Goal: Task Accomplishment & Management: Use online tool/utility

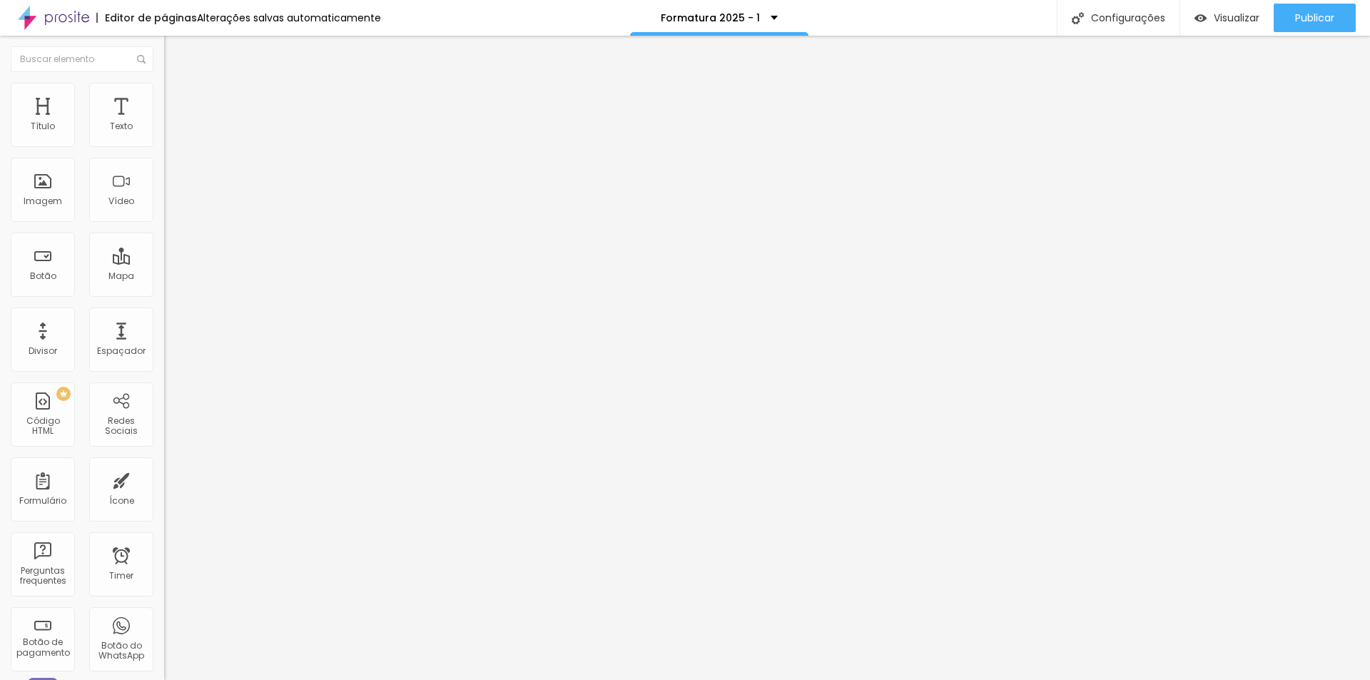
click at [164, 137] on button "button" at bounding box center [174, 129] width 20 height 15
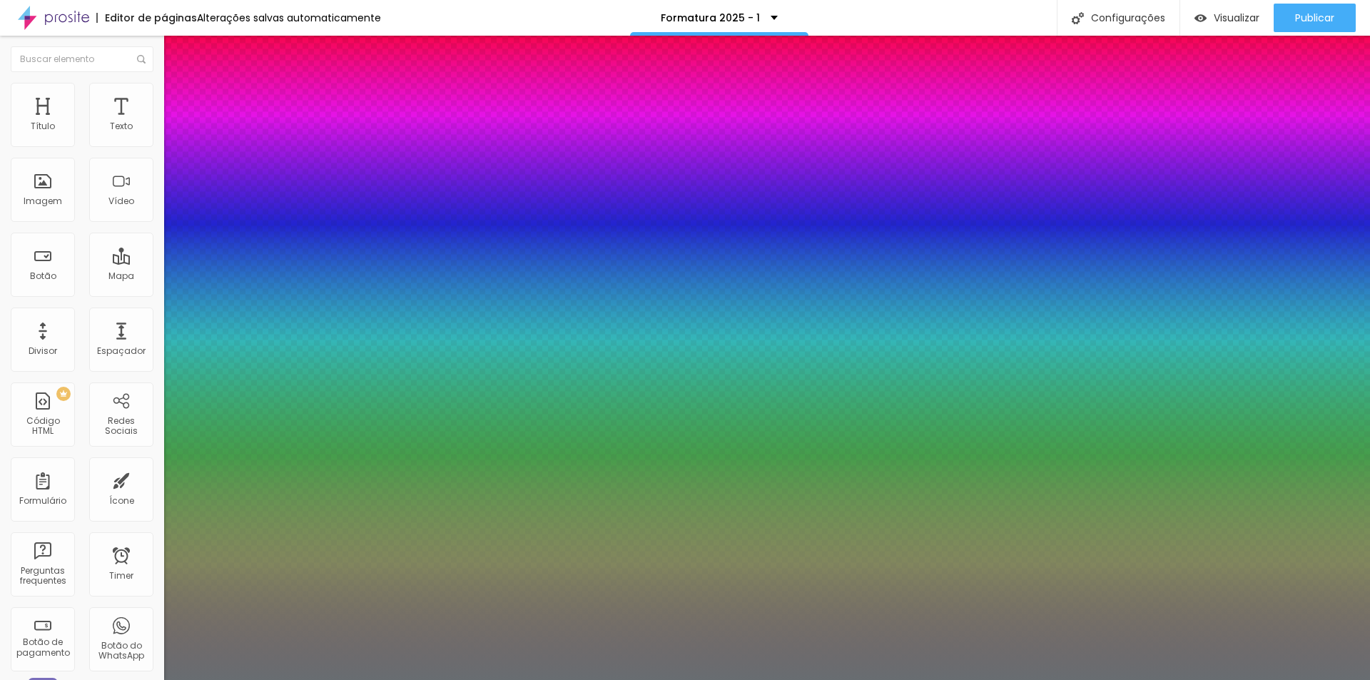
type input "1"
type input "29"
type input "1"
type input "31"
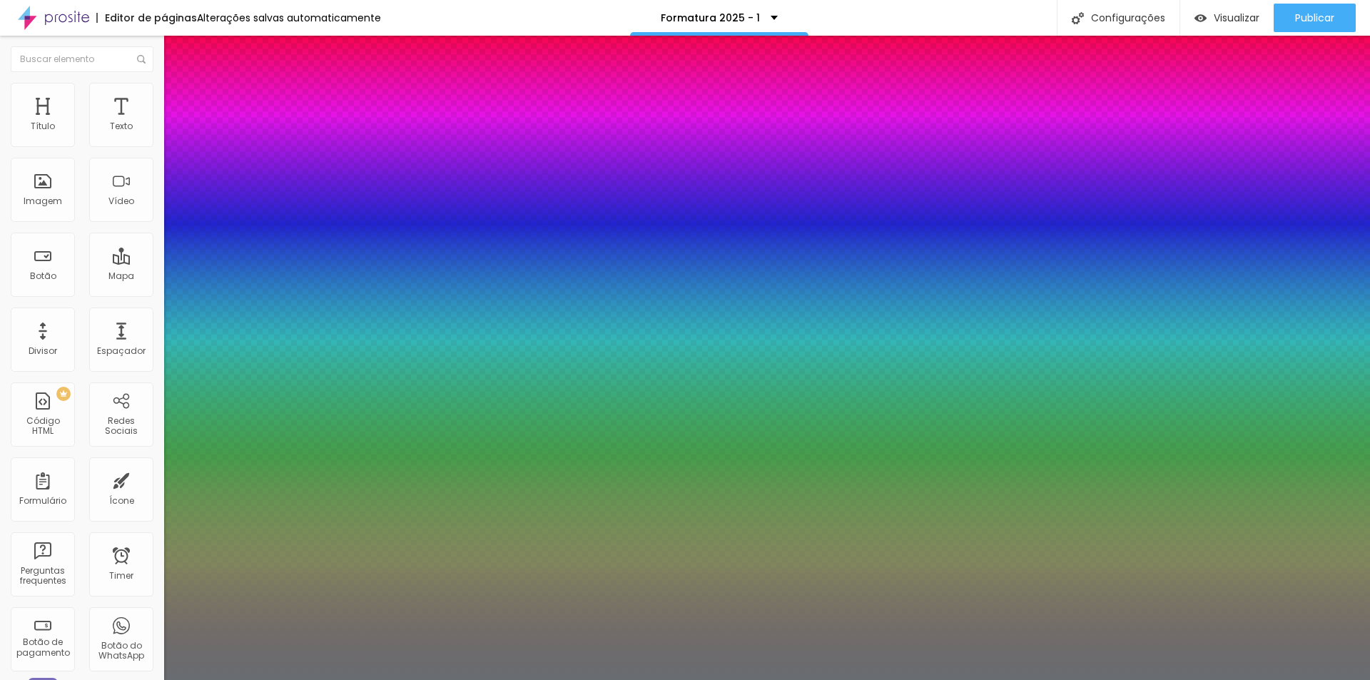
type input "31"
type input "1"
type input "27"
type input "1"
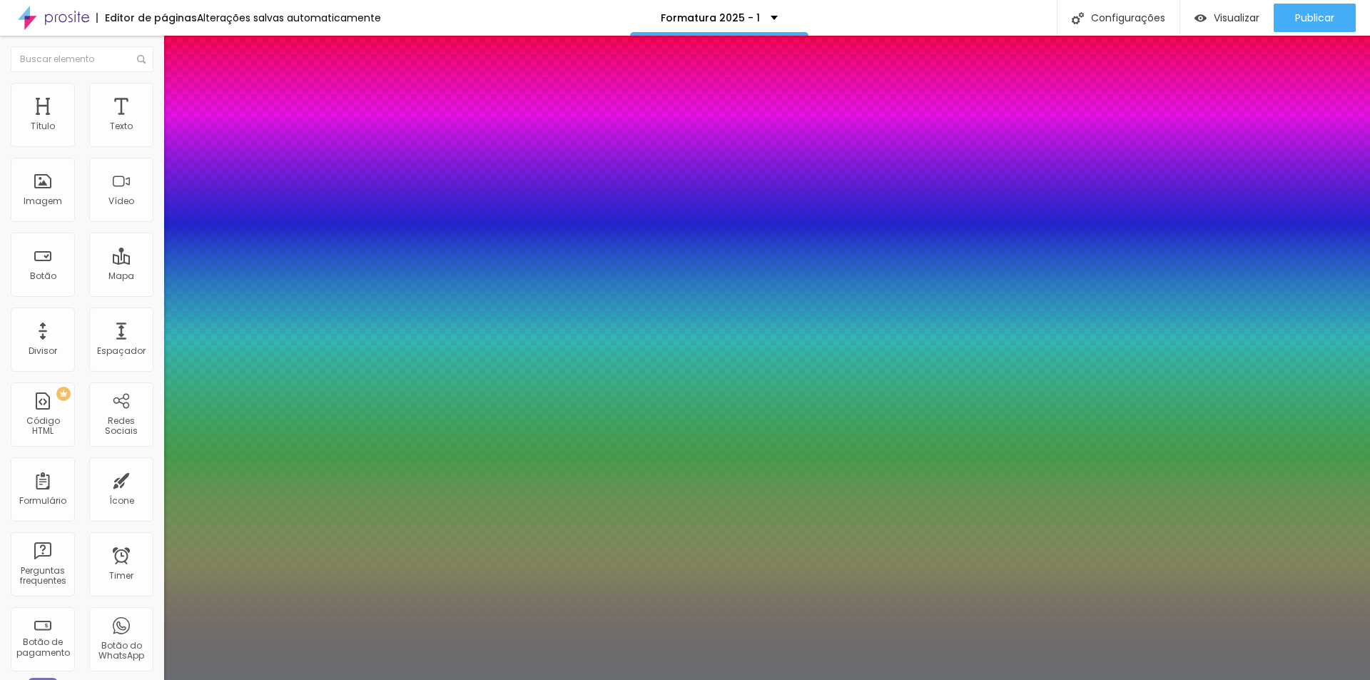
type input "26"
type input "1"
type input "25"
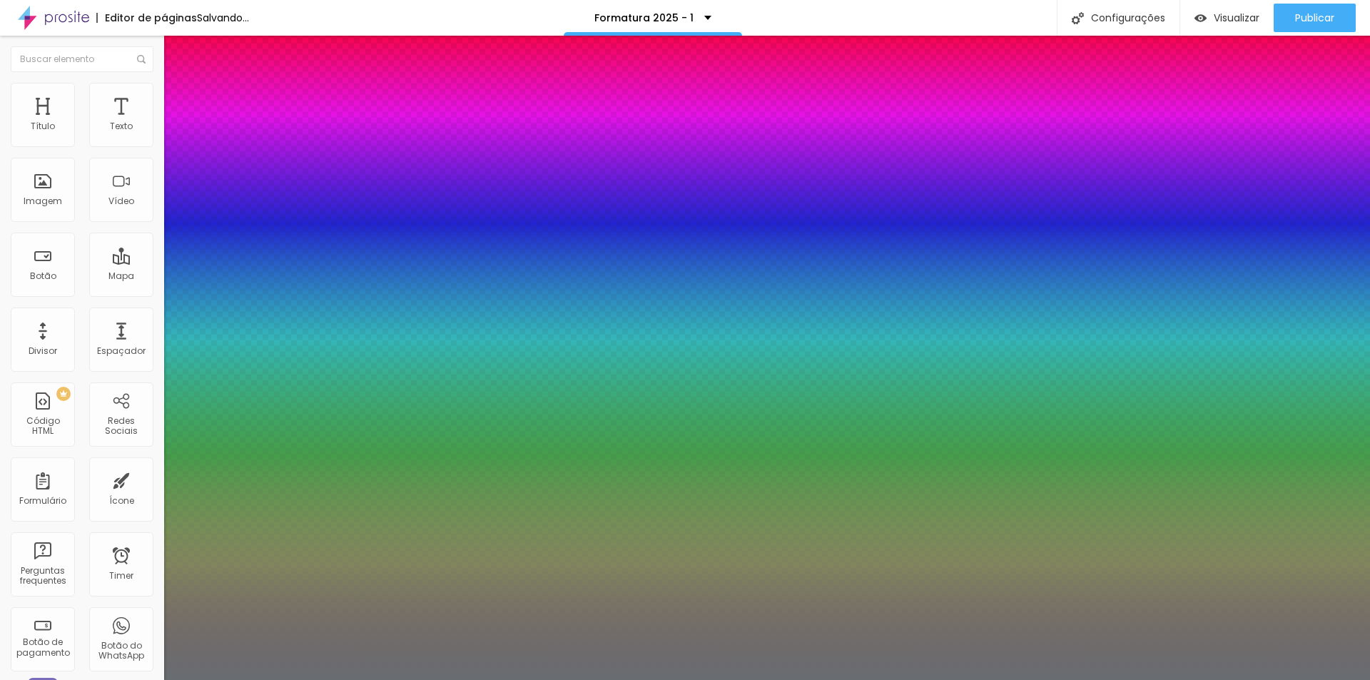
type input "1"
type input "22"
type input "1"
type input "22"
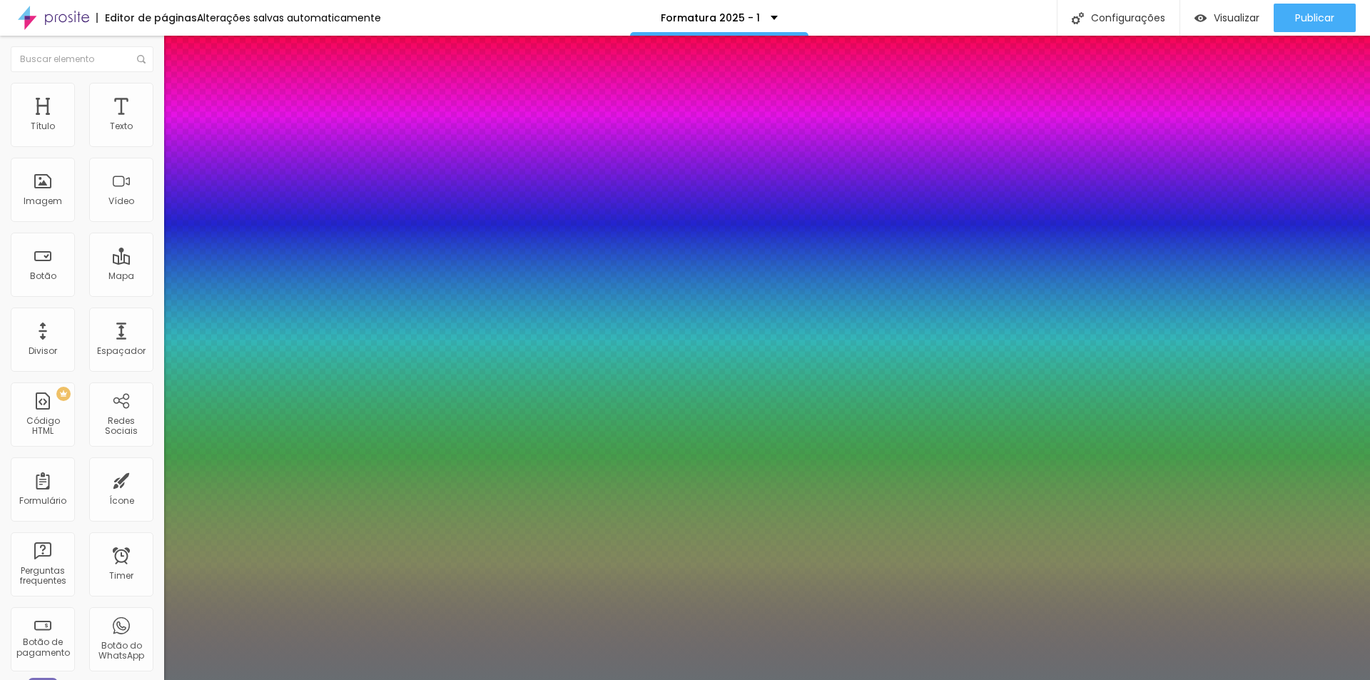
click at [755, 679] on div at bounding box center [685, 680] width 1370 height 0
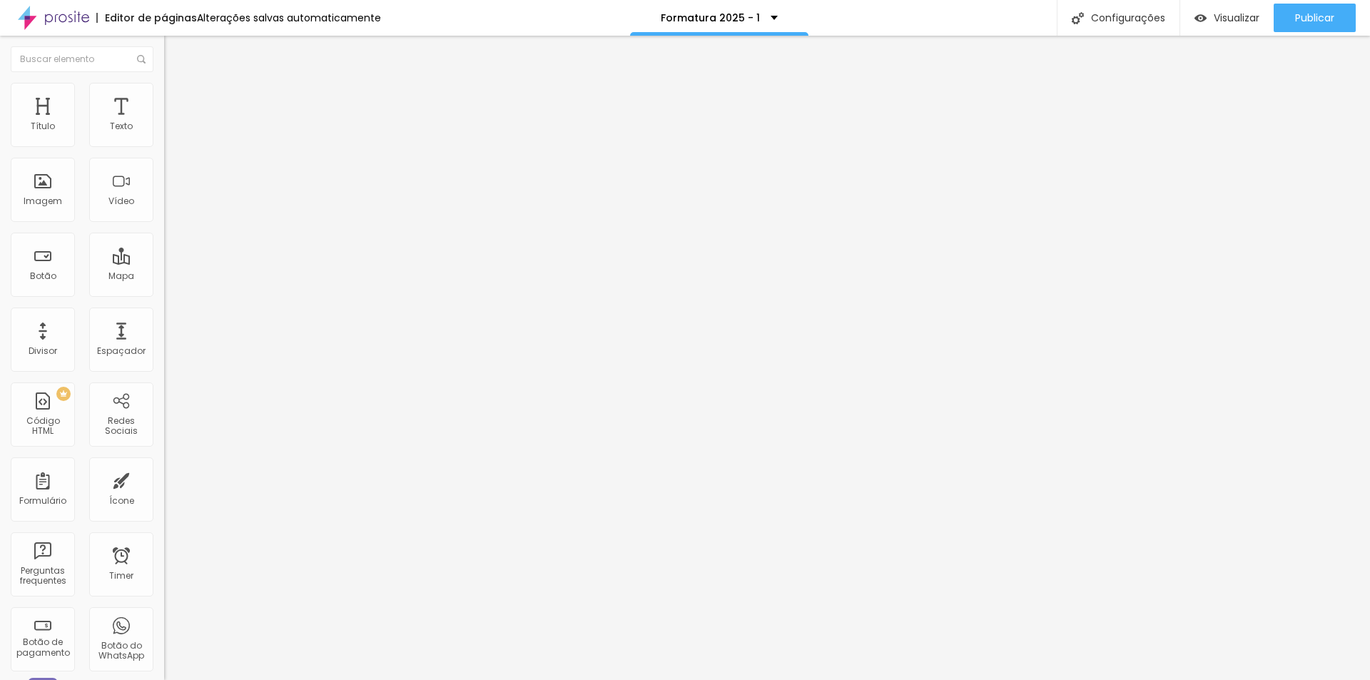
click at [164, 137] on button "button" at bounding box center [174, 129] width 20 height 15
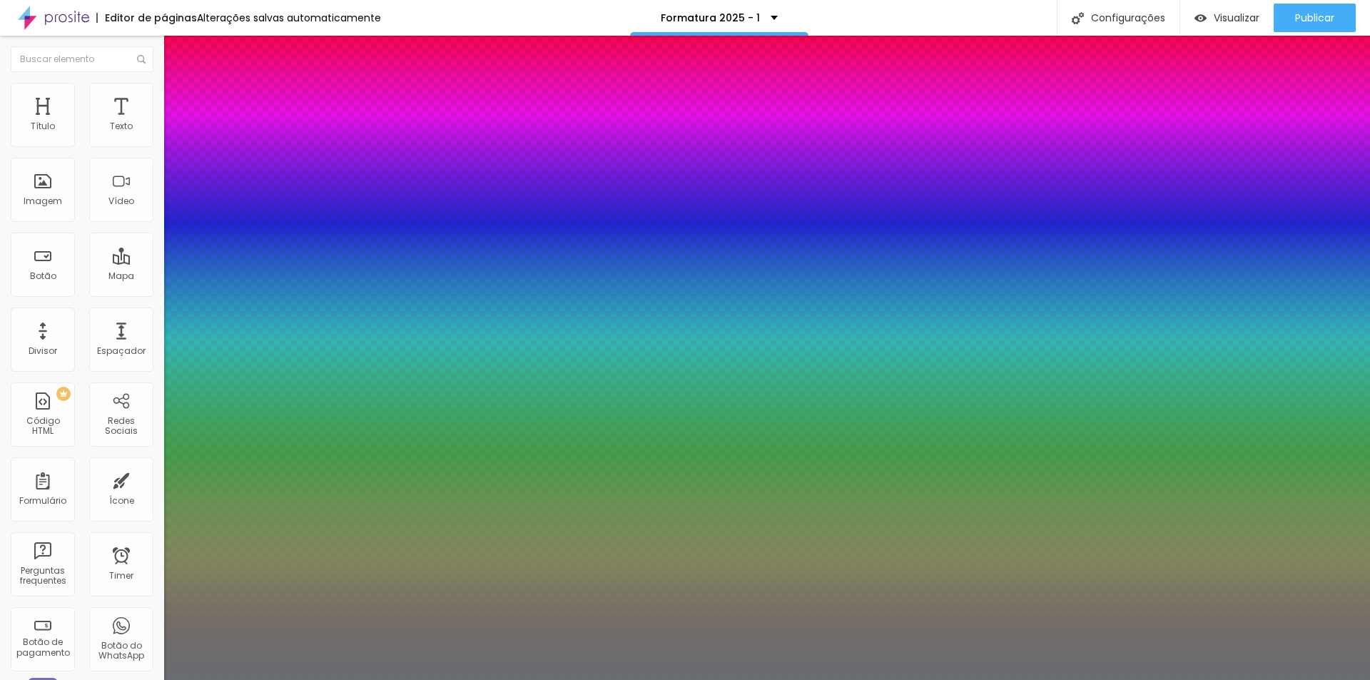
type input "1"
click at [758, 679] on div at bounding box center [685, 680] width 1370 height 0
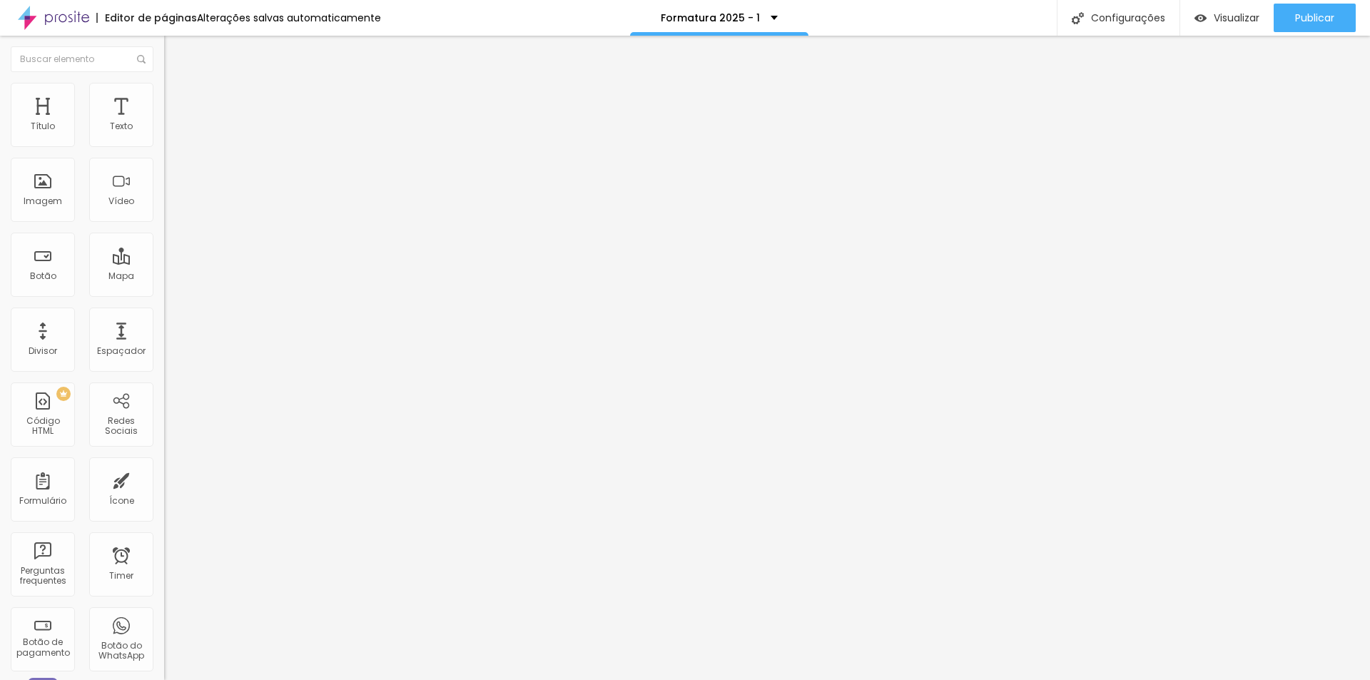
click at [164, 86] on img at bounding box center [170, 89] width 13 height 13
click at [164, 83] on li "Estilo" at bounding box center [246, 75] width 164 height 14
click at [164, 275] on input "16" at bounding box center [190, 282] width 53 height 15
type input "8"
type input "2"
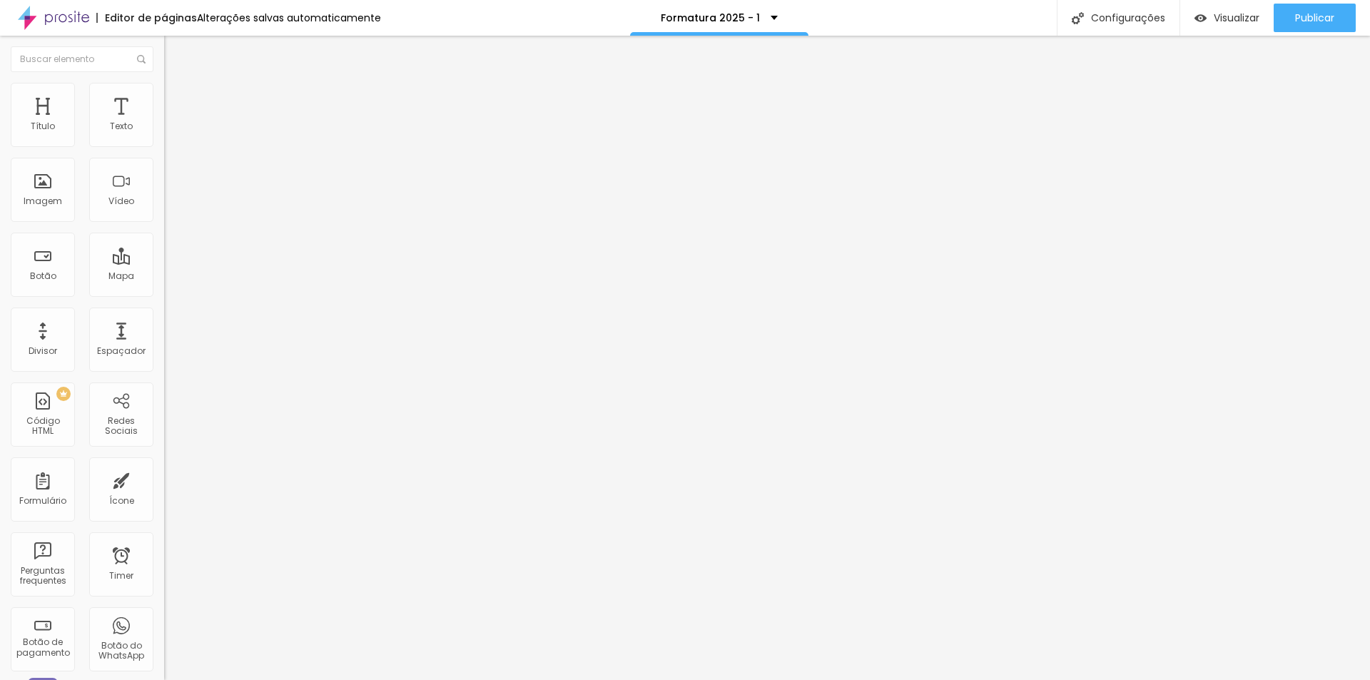
type input "20"
click at [164, 275] on input "16" at bounding box center [190, 282] width 53 height 15
type input "8"
type input "2"
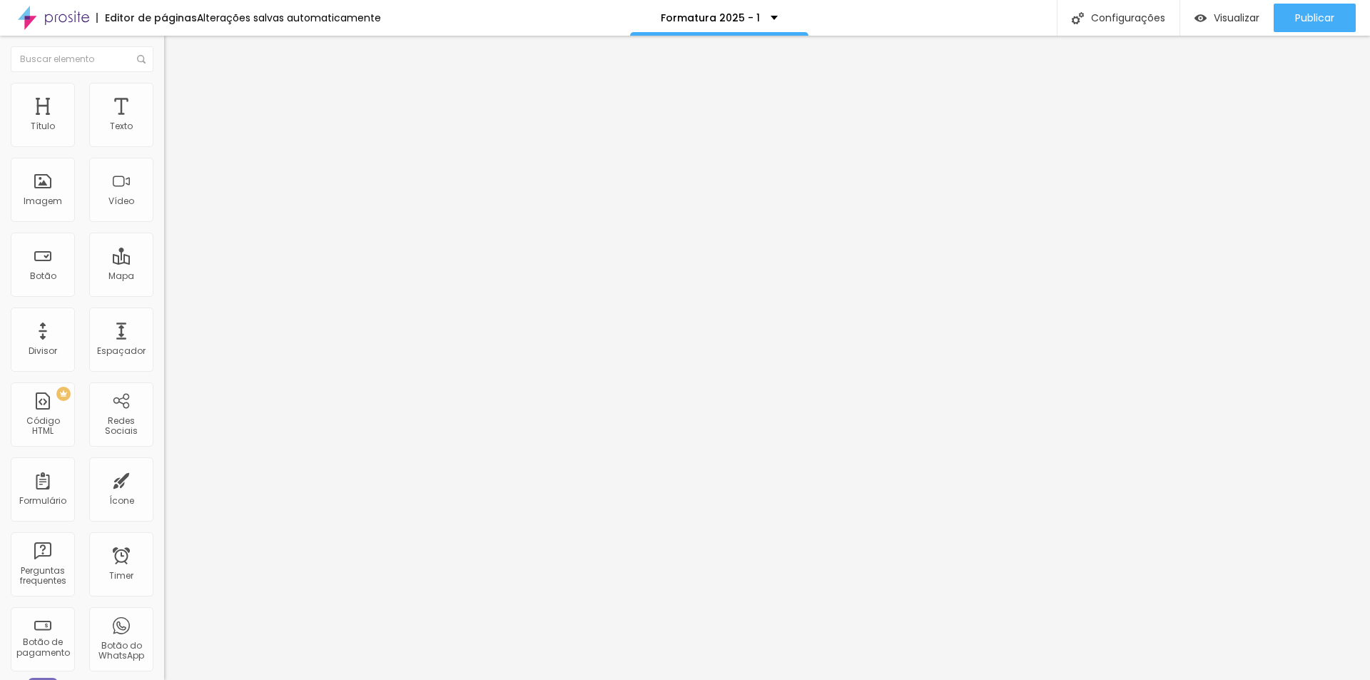
type input "20"
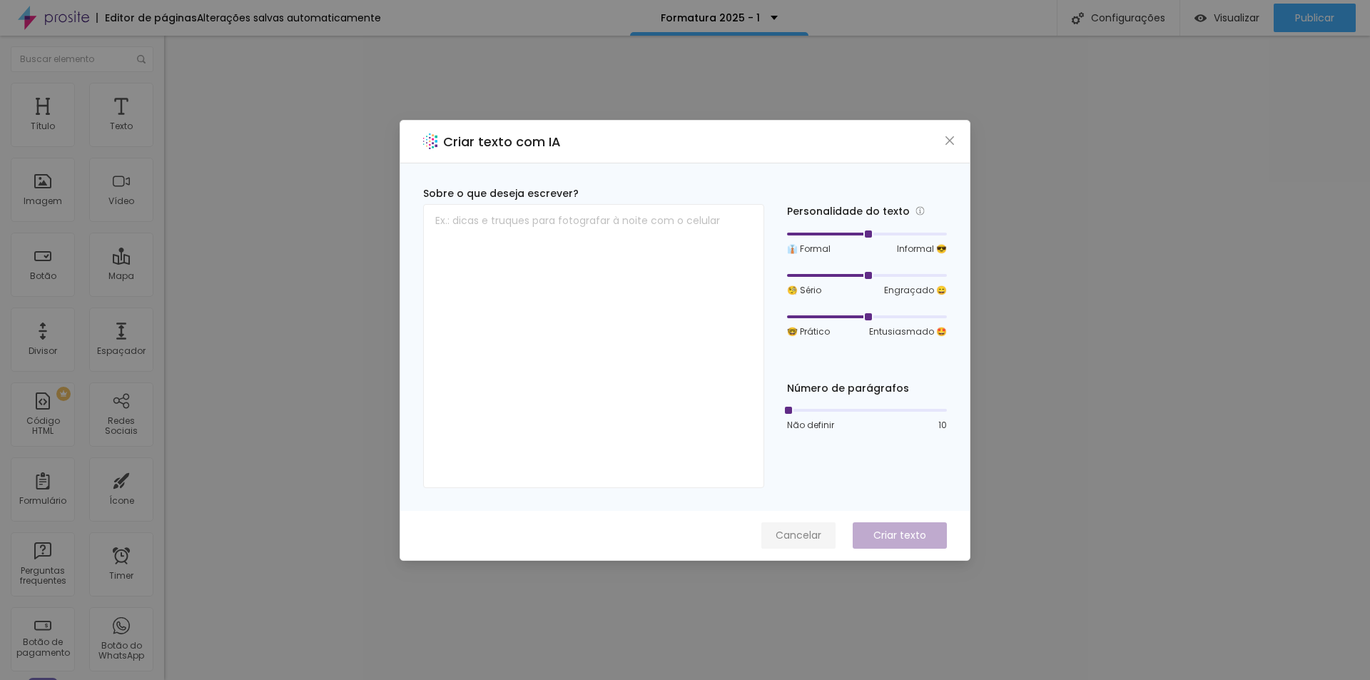
click at [783, 537] on span "Cancelar" at bounding box center [798, 535] width 46 height 15
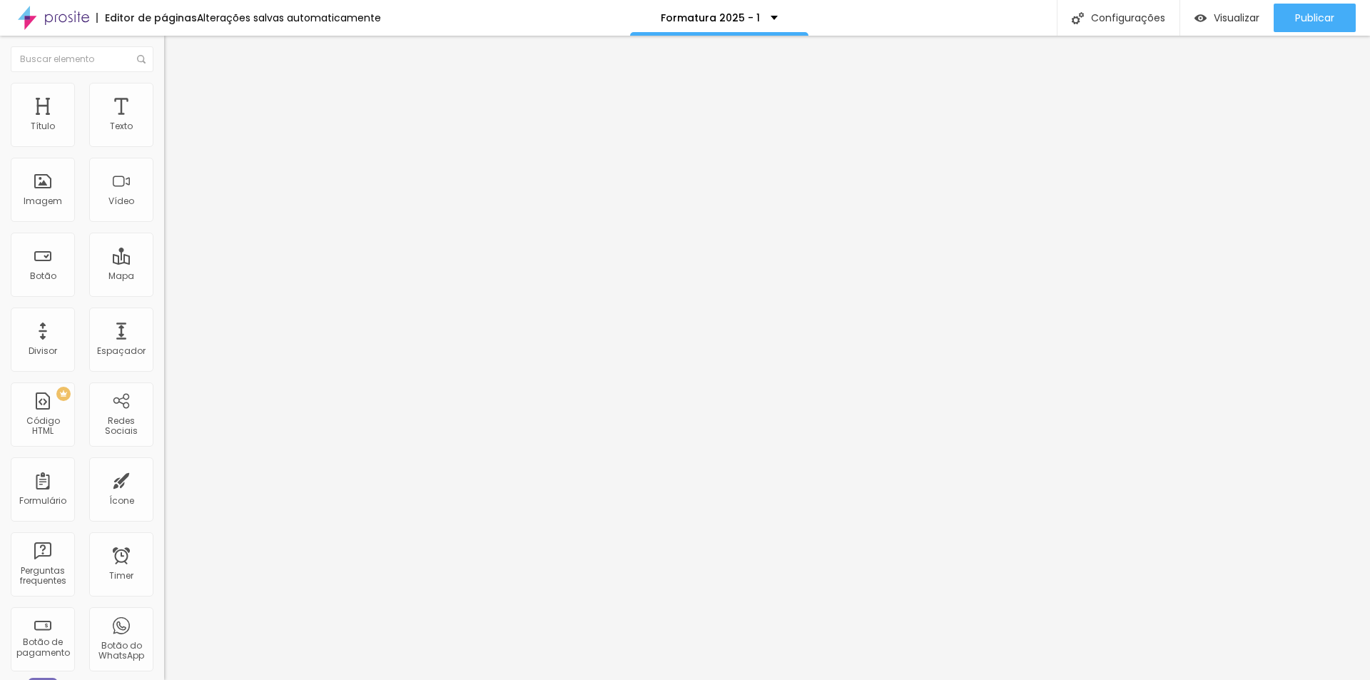
click at [164, 350] on input "25" at bounding box center [194, 357] width 61 height 15
type input "14"
type input "35"
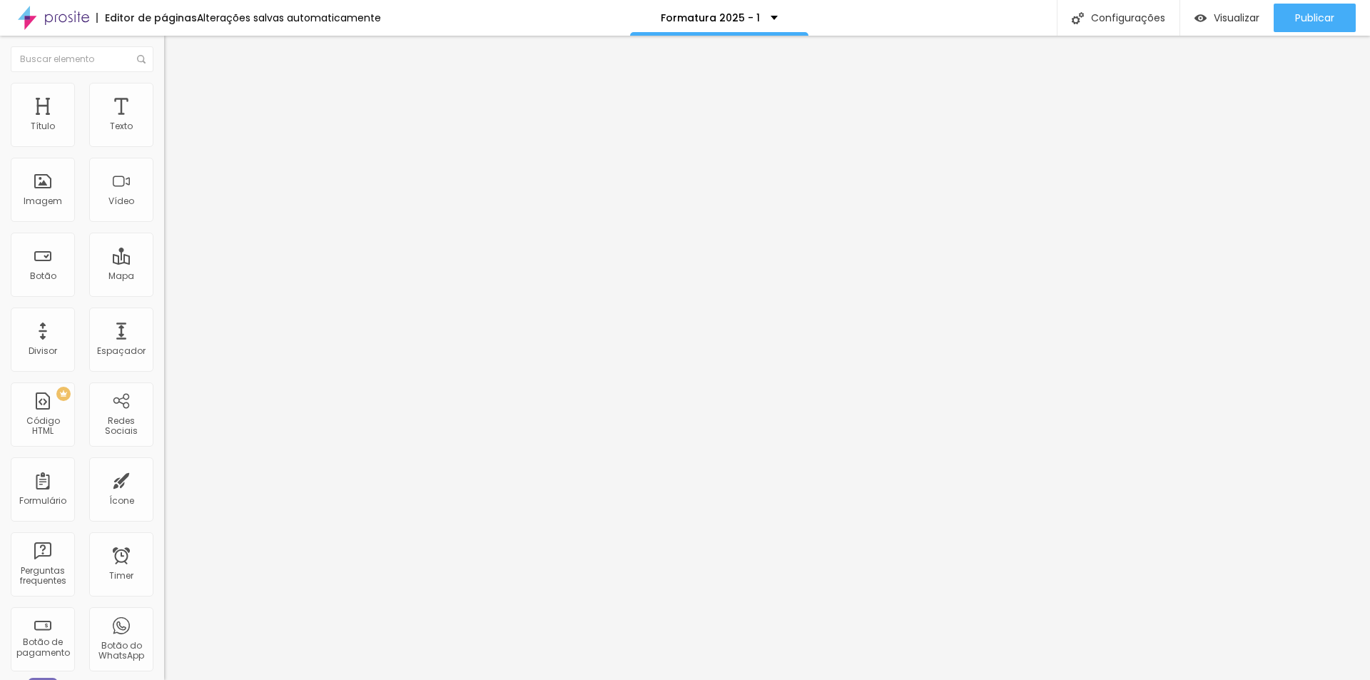
click at [164, 350] on input "35" at bounding box center [194, 357] width 61 height 15
type input "31"
type input "29"
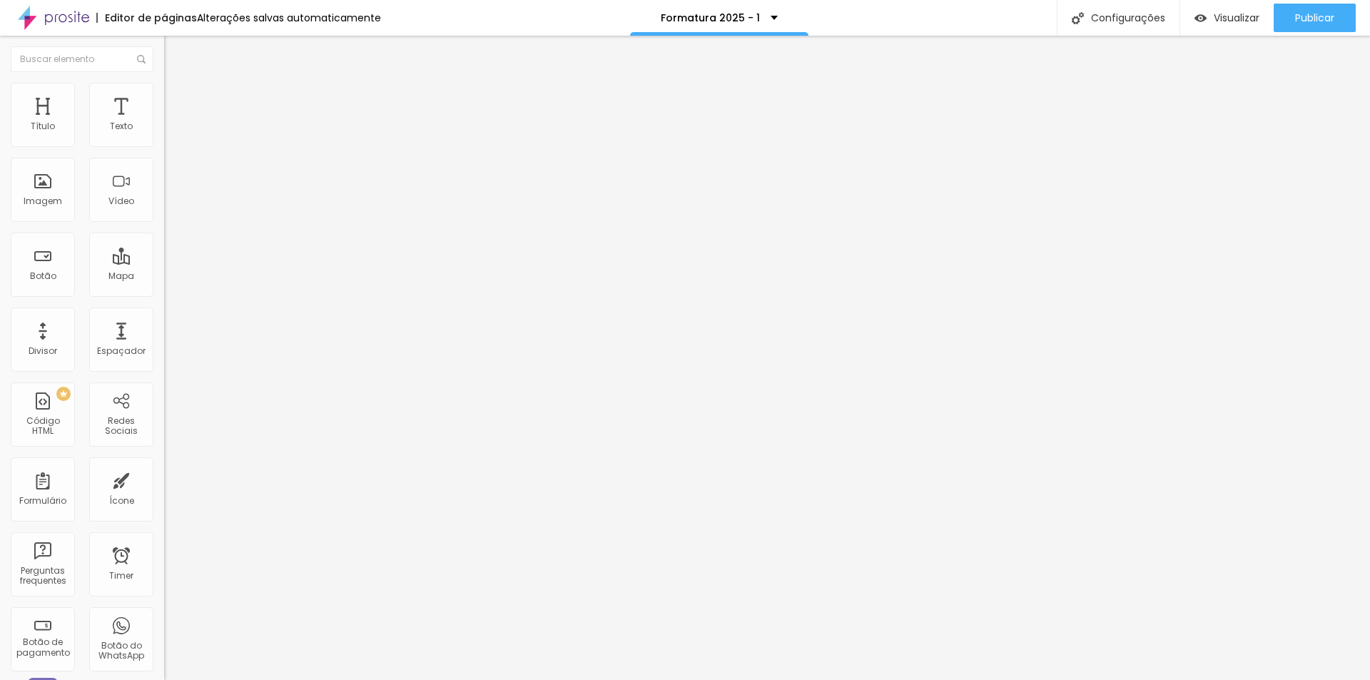
type input "29"
click at [164, 337] on input "range" at bounding box center [210, 342] width 92 height 11
drag, startPoint x: 148, startPoint y: 302, endPoint x: 130, endPoint y: 301, distance: 17.8
click at [164, 350] on input "50" at bounding box center [194, 357] width 61 height 15
type input "14"
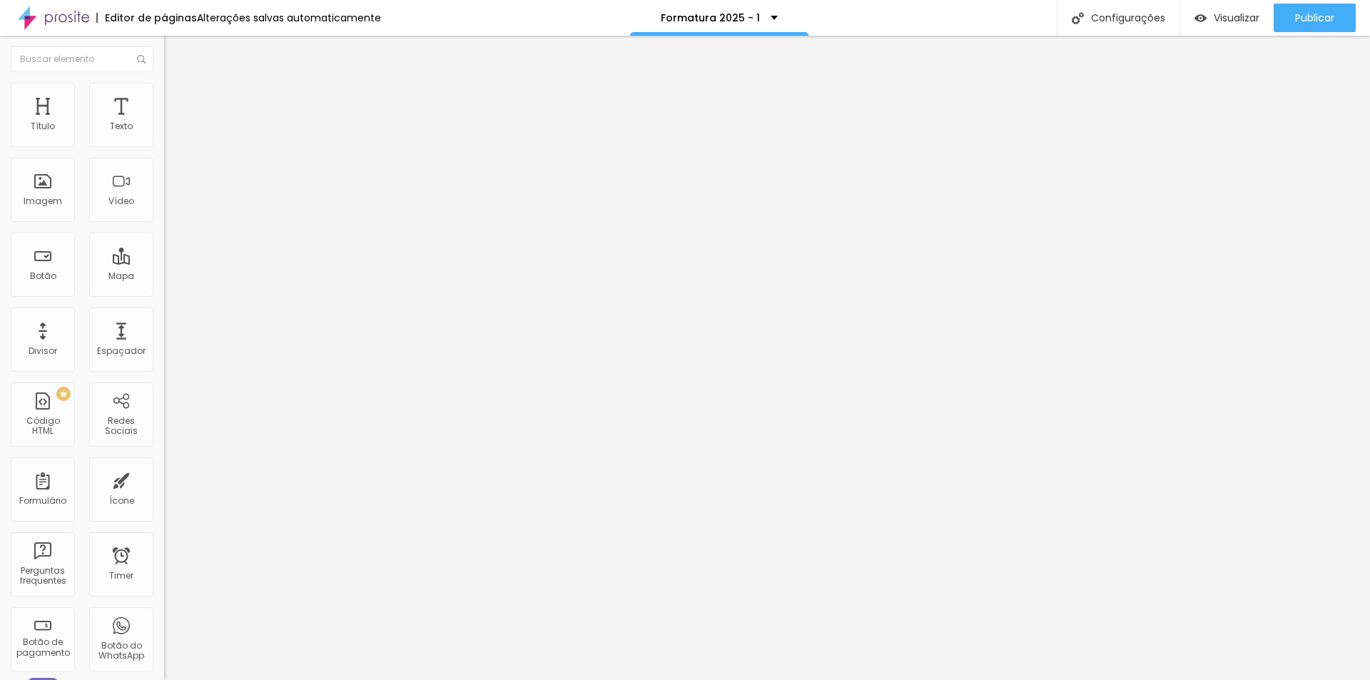
type input "3"
type input "35"
click at [164, 350] on input "29" at bounding box center [194, 357] width 61 height 15
type input "14"
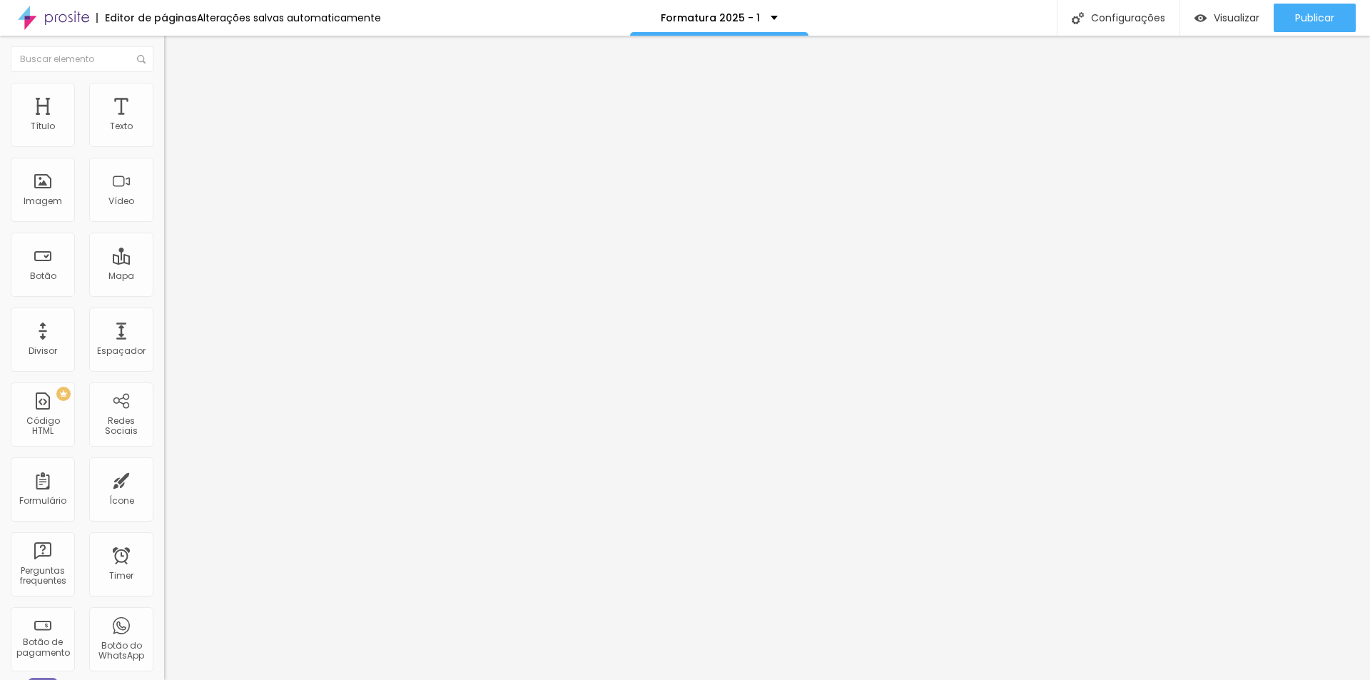
type input "3"
type input "35"
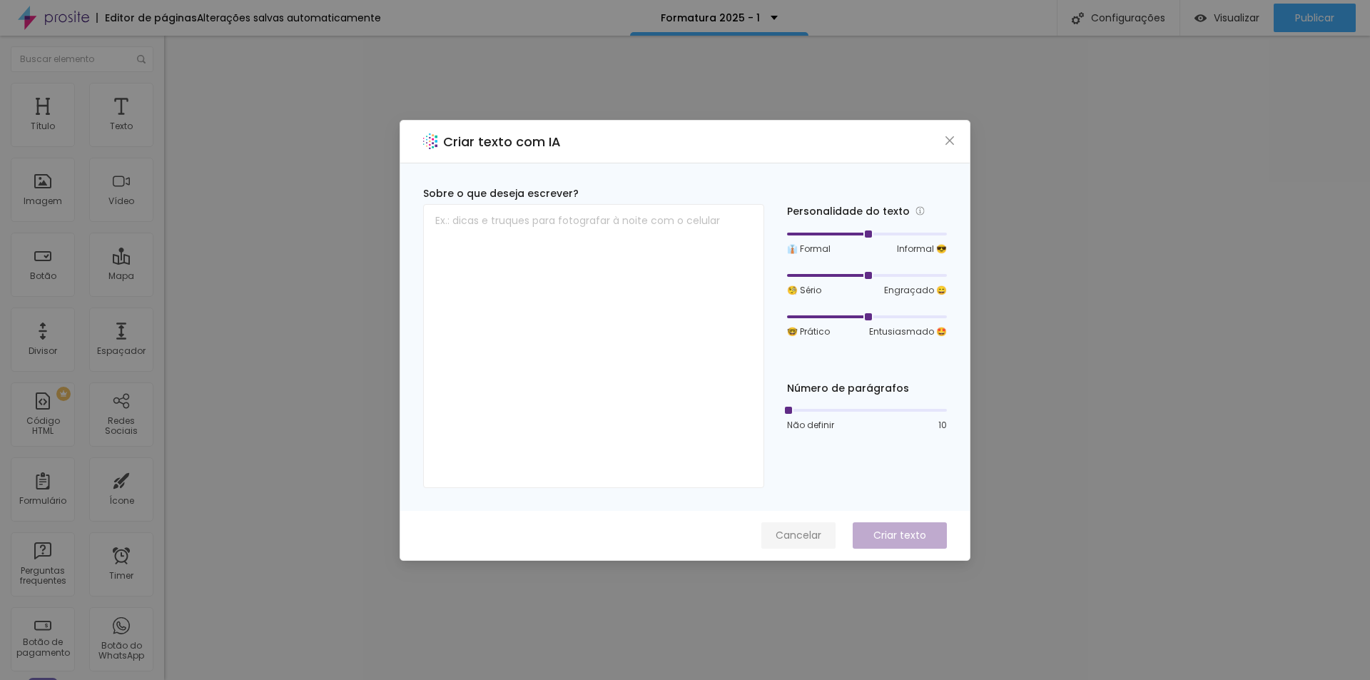
click at [798, 534] on span "Cancelar" at bounding box center [798, 535] width 46 height 15
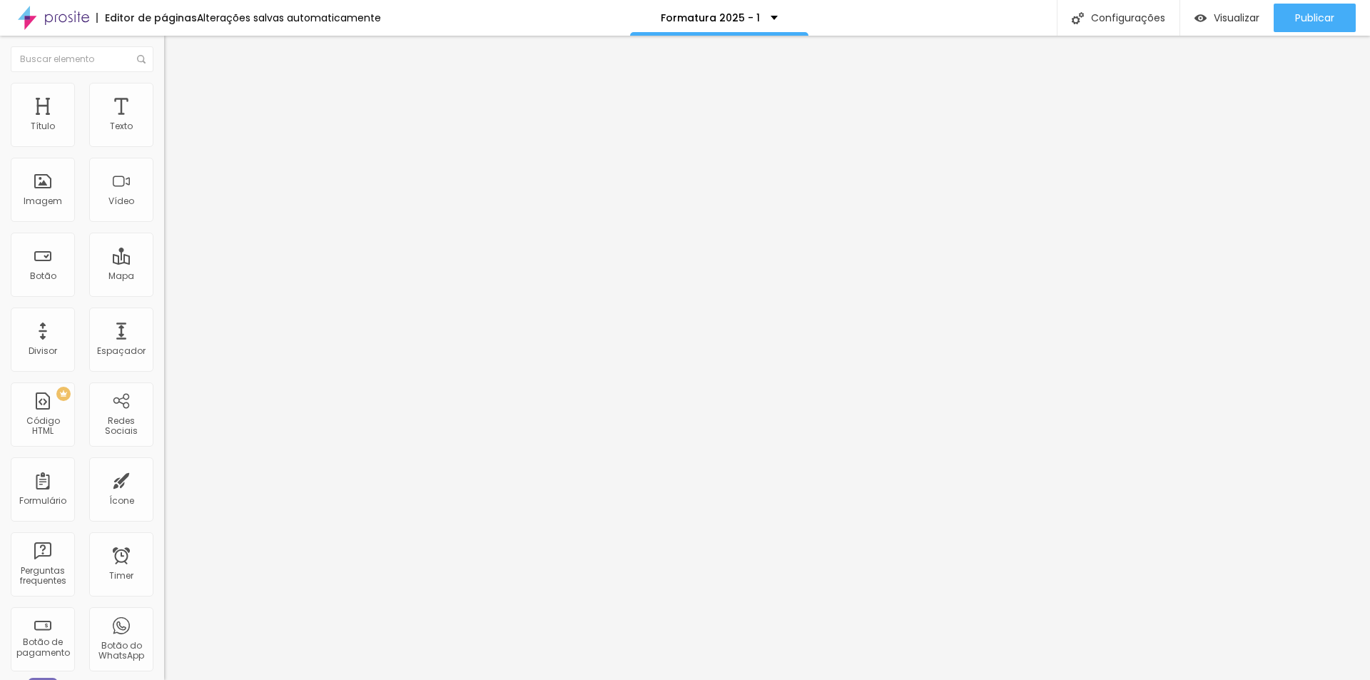
click at [164, 275] on input "20" at bounding box center [190, 282] width 53 height 15
type input "24"
click at [164, 275] on input "20" at bounding box center [190, 282] width 53 height 15
type input "8"
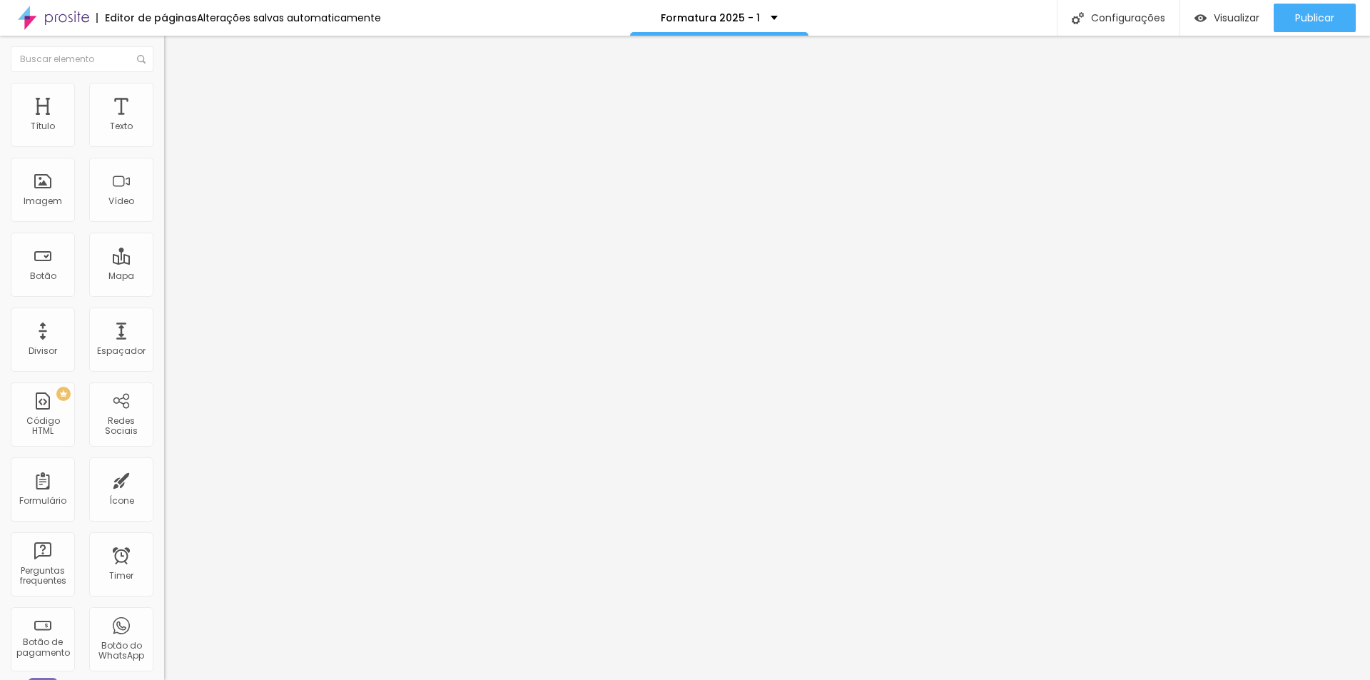
type input "2"
type input "24"
drag, startPoint x: 147, startPoint y: 138, endPoint x: 108, endPoint y: 138, distance: 39.2
click at [164, 138] on div "20 Tamanho do texto" at bounding box center [246, 198] width 164 height 202
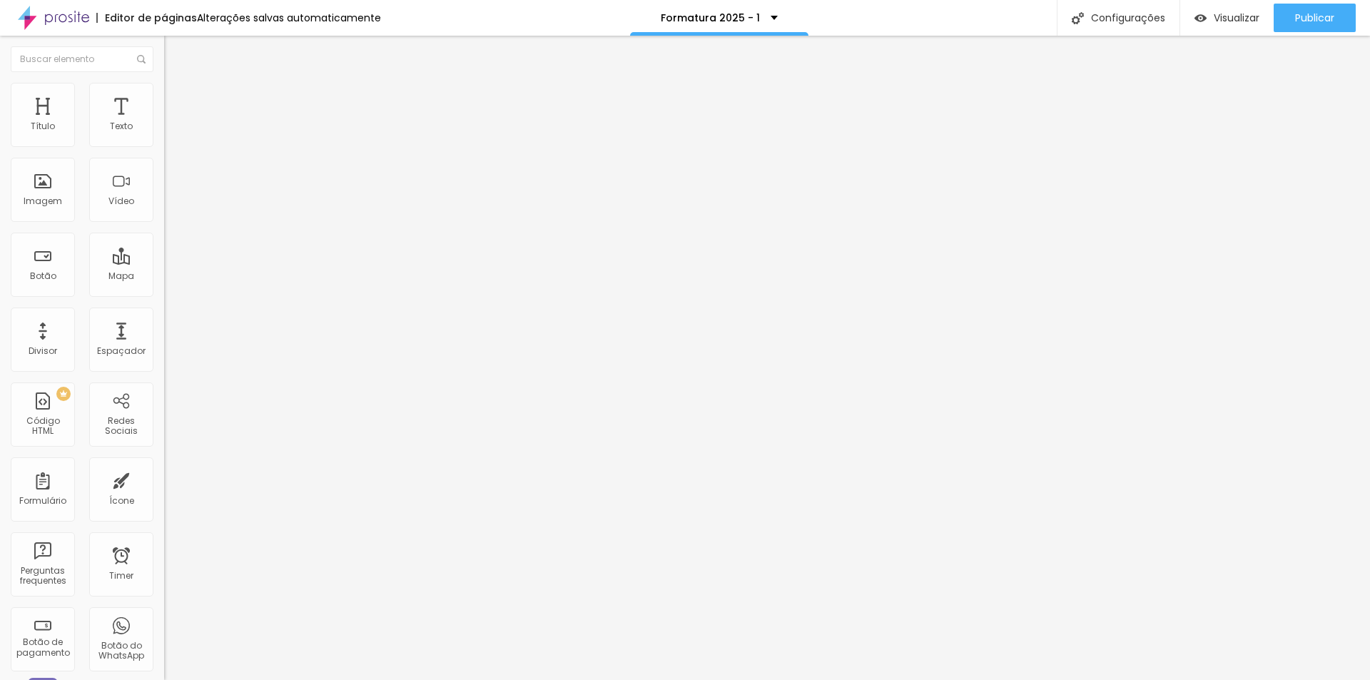
type input "8"
type input "2"
type input "24"
type input "23"
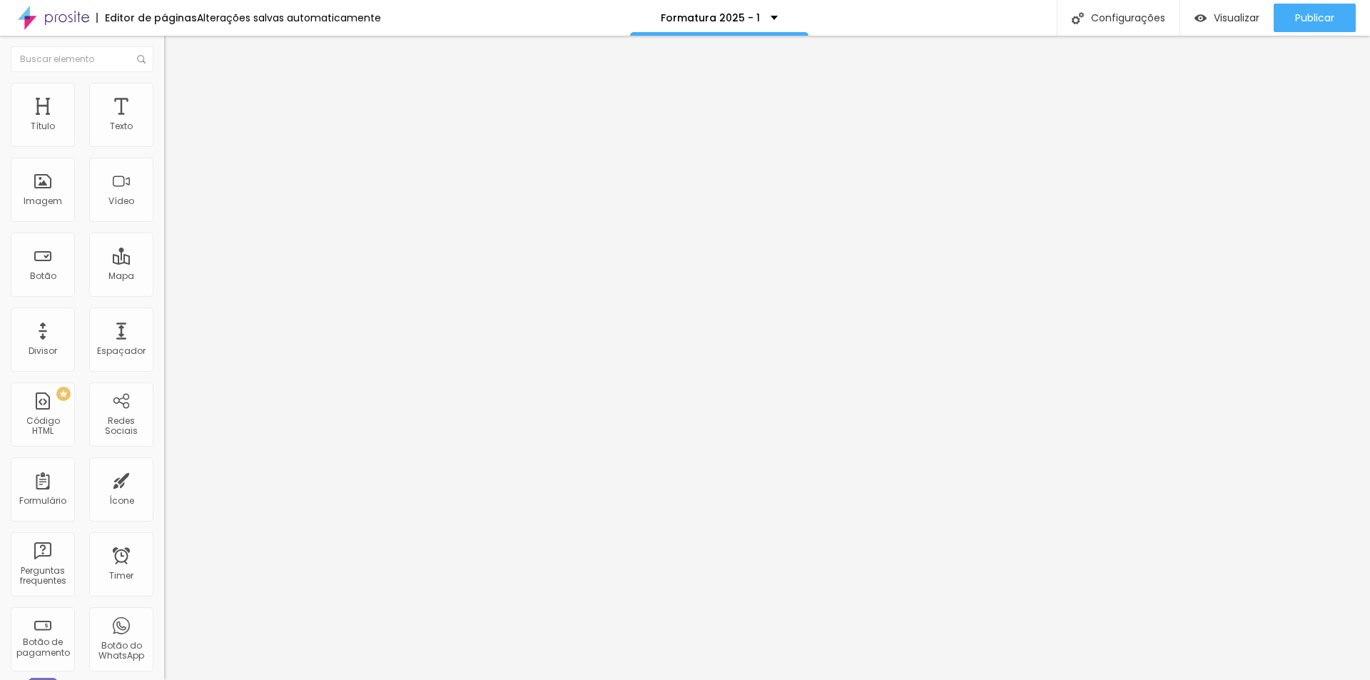
type input "23"
type input "22"
click at [164, 262] on input "range" at bounding box center [210, 267] width 92 height 11
click at [164, 275] on input "22" at bounding box center [190, 282] width 53 height 15
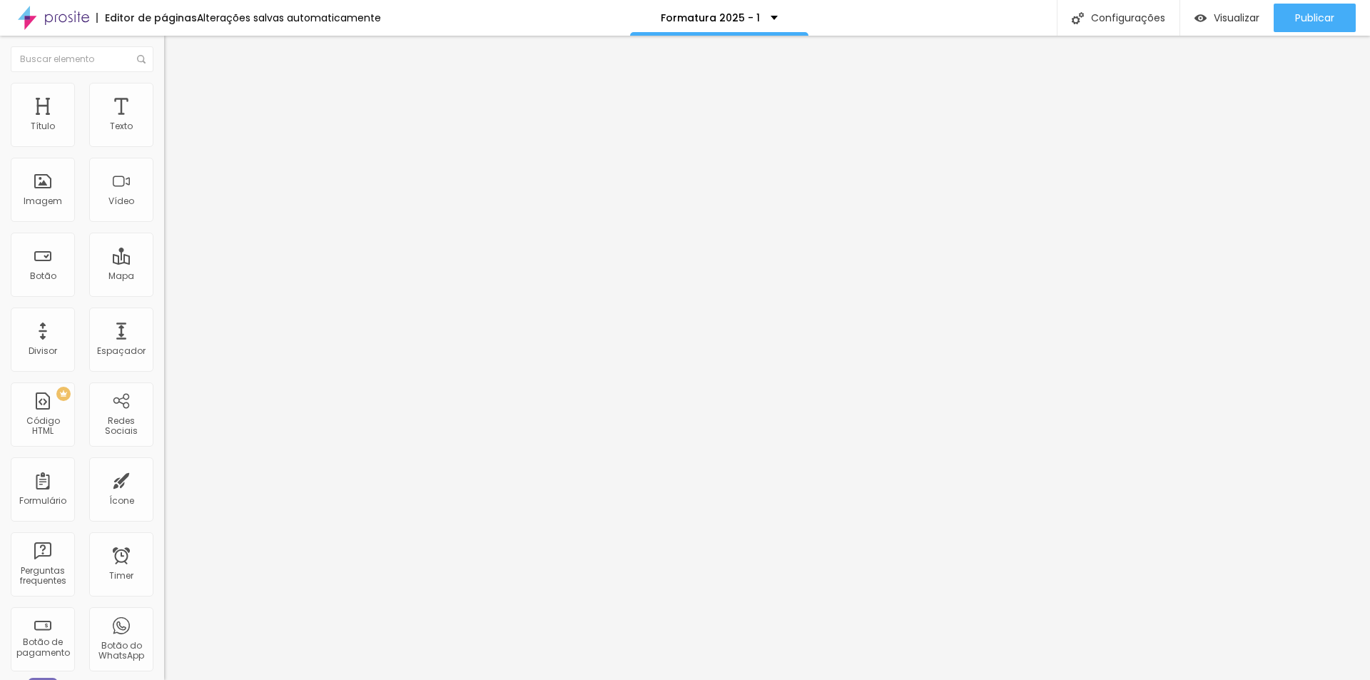
drag, startPoint x: 144, startPoint y: 142, endPoint x: 163, endPoint y: 142, distance: 19.3
click at [164, 142] on div "22 Tamanho do texto 0 Espaço entre letras 1.3 Altura da linha 0 Espaço entre pa…" at bounding box center [246, 500] width 164 height 807
type input "24"
click at [164, 275] on input "24" at bounding box center [190, 282] width 53 height 15
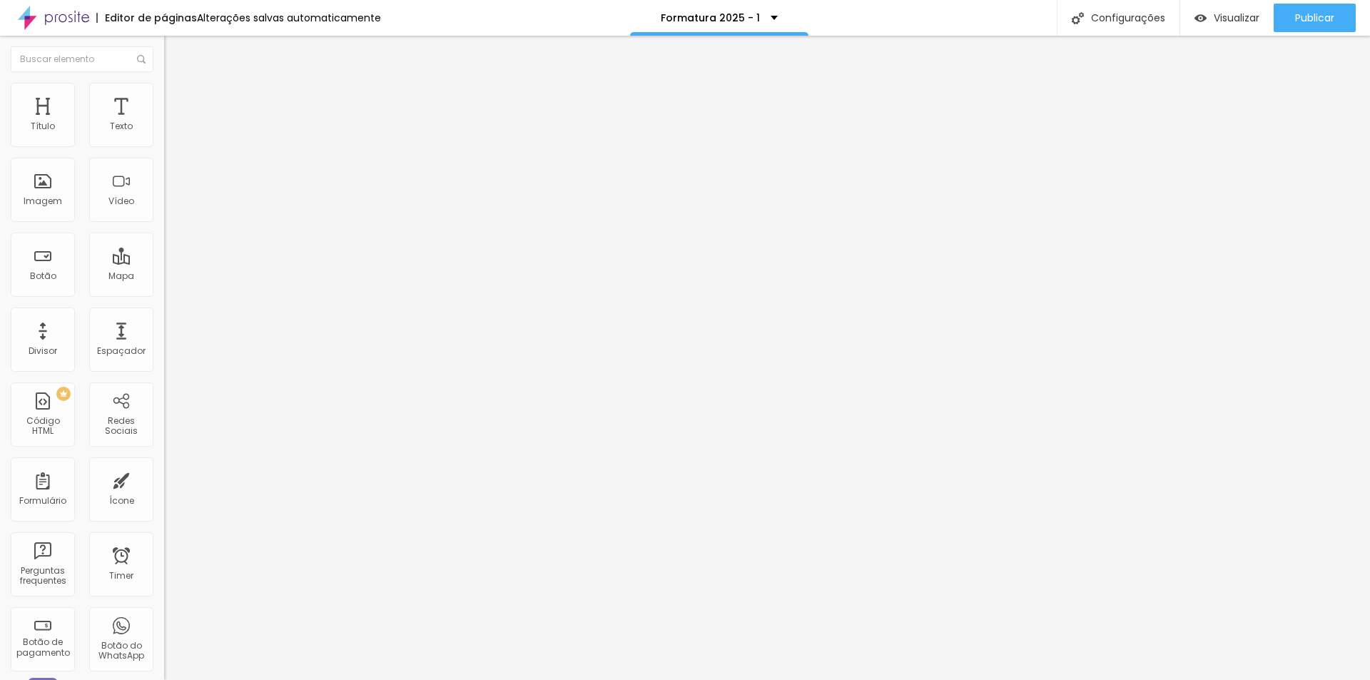
type input "8"
type input "3"
type input "32"
click at [164, 275] on input "32" at bounding box center [190, 282] width 53 height 15
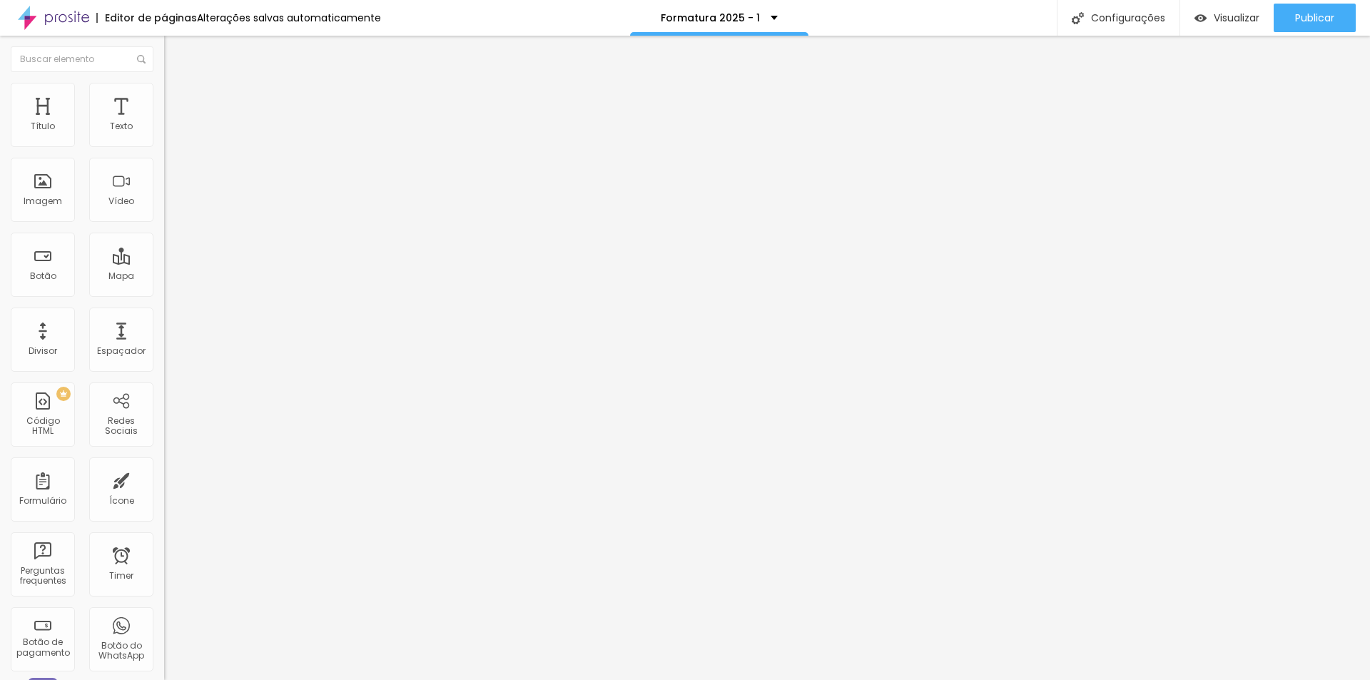
type input "8"
type input "2"
type input "24"
click at [164, 350] on input "35" at bounding box center [194, 357] width 61 height 15
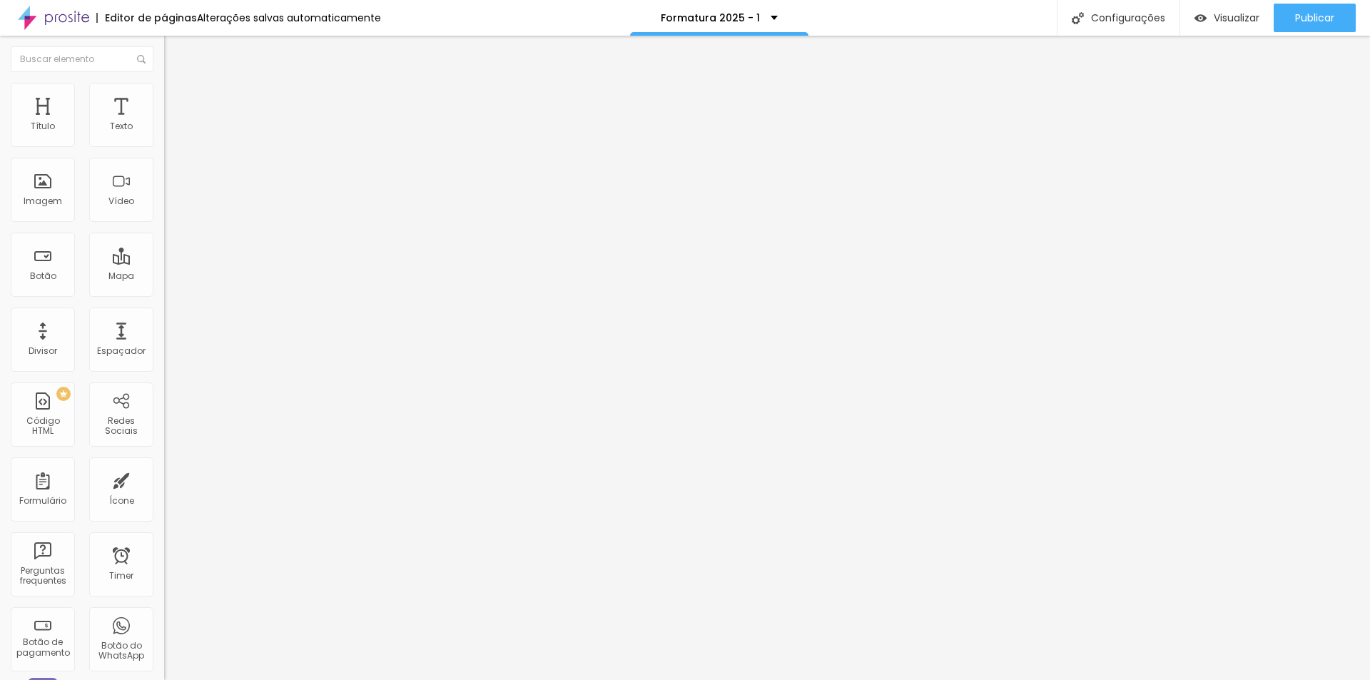
drag, startPoint x: 151, startPoint y: 303, endPoint x: 126, endPoint y: 299, distance: 26.0
click at [164, 299] on div "35 Tamanho do texto" at bounding box center [246, 272] width 164 height 202
type input "14"
type input "2"
type input "20"
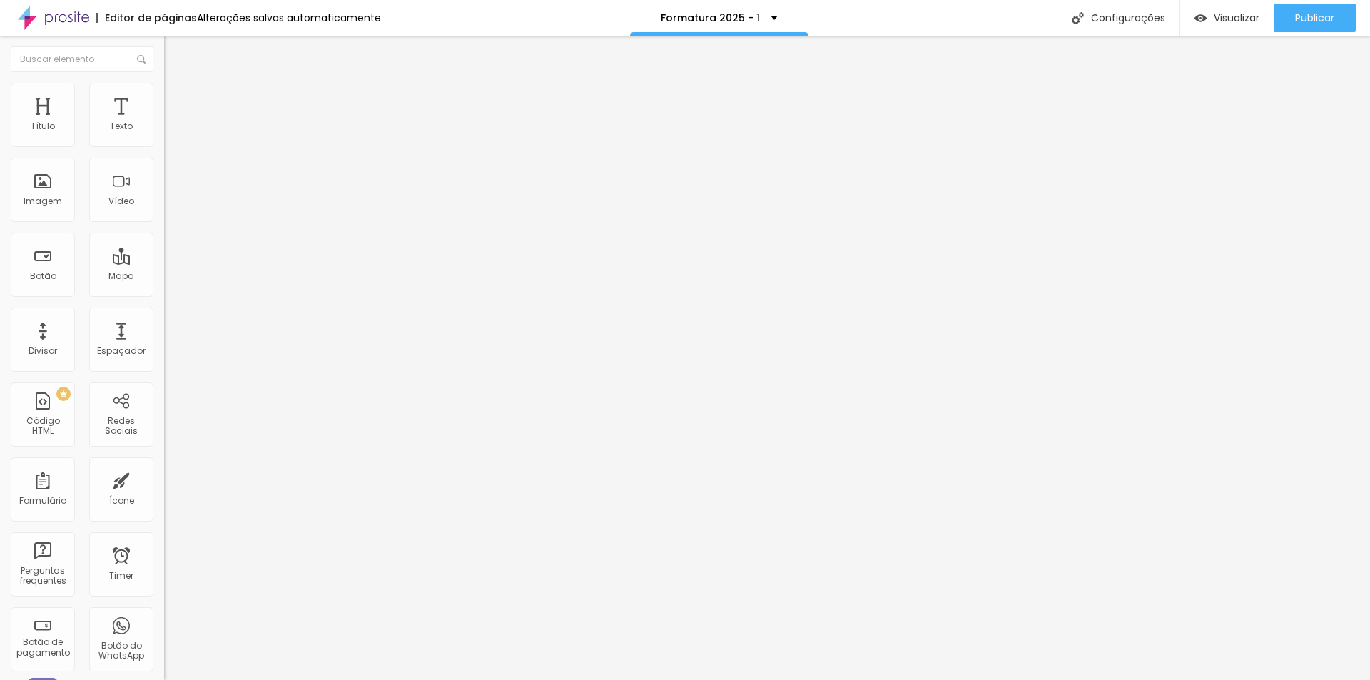
type input "20"
click at [164, 350] on input "20" at bounding box center [194, 357] width 61 height 15
type input "14"
type input "30"
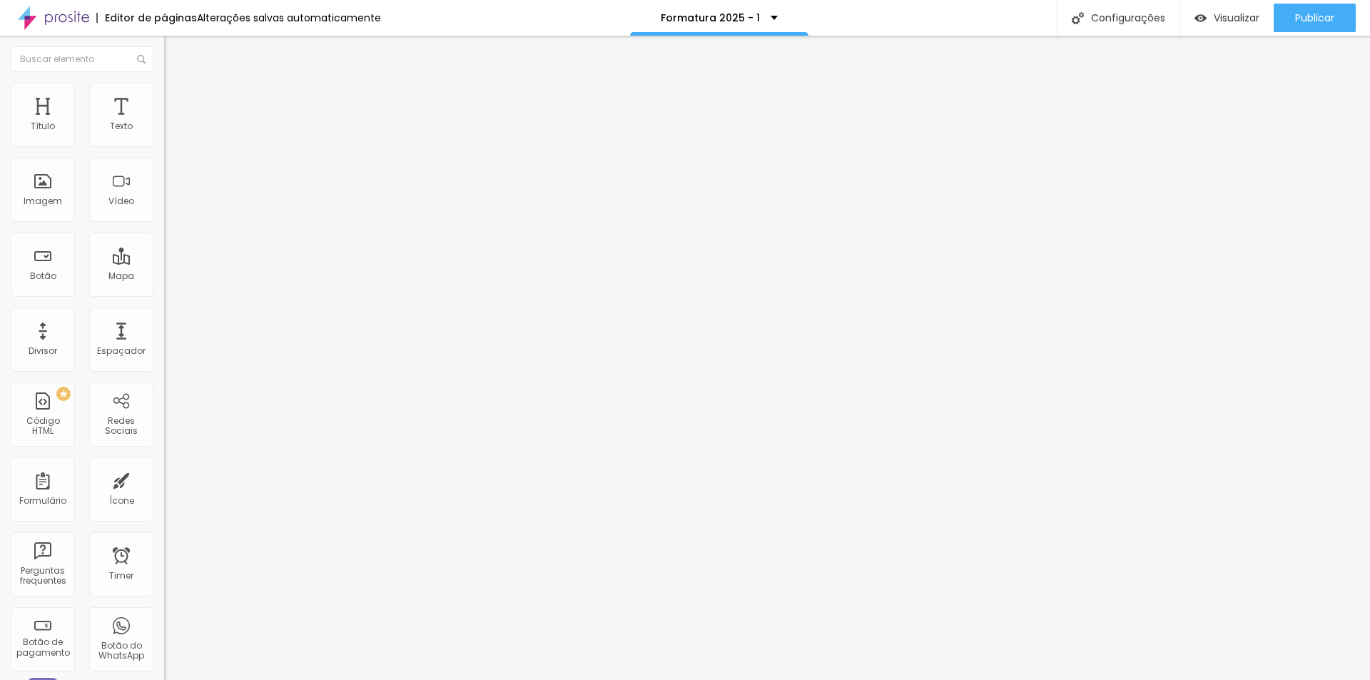
type input "30"
click at [164, 350] on input "35" at bounding box center [194, 357] width 61 height 15
type input "30"
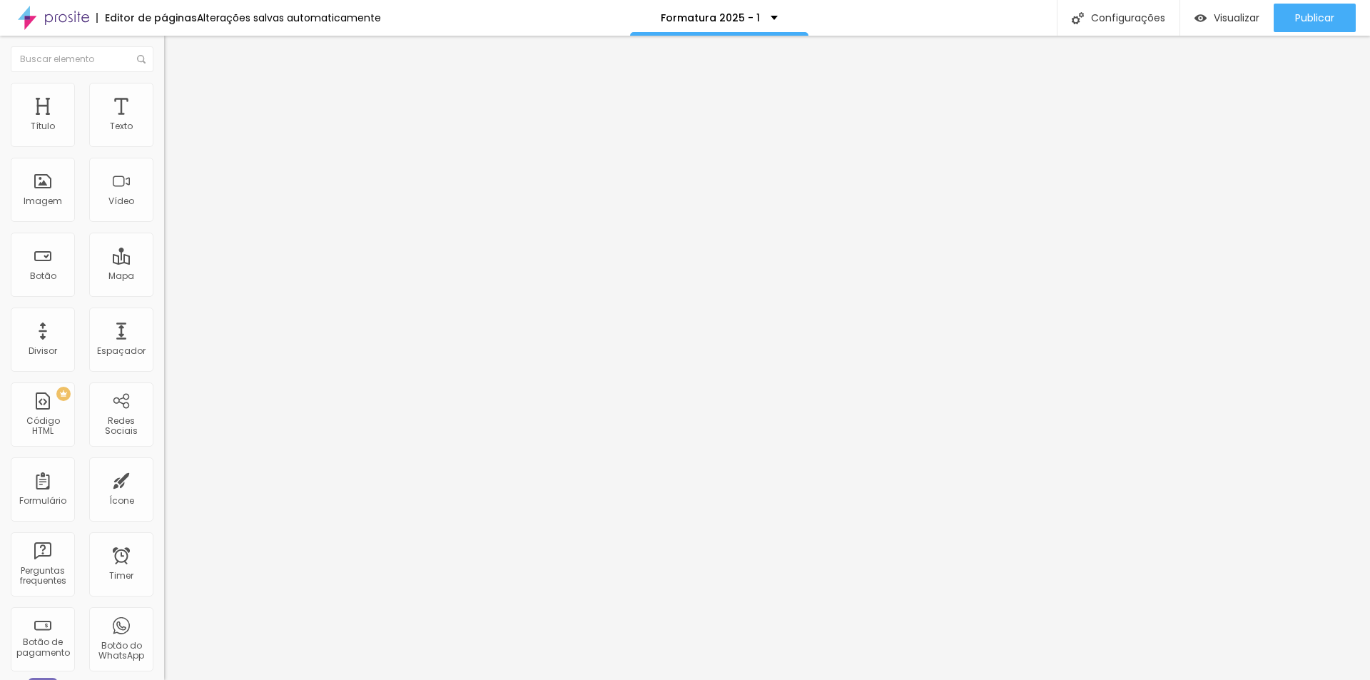
click at [164, 297] on div "50 Tamanho do texto" at bounding box center [246, 272] width 164 height 202
drag, startPoint x: 149, startPoint y: 297, endPoint x: 120, endPoint y: 297, distance: 29.2
click at [164, 297] on div "50 Tamanho do texto" at bounding box center [246, 272] width 164 height 202
type input "14"
type input "3"
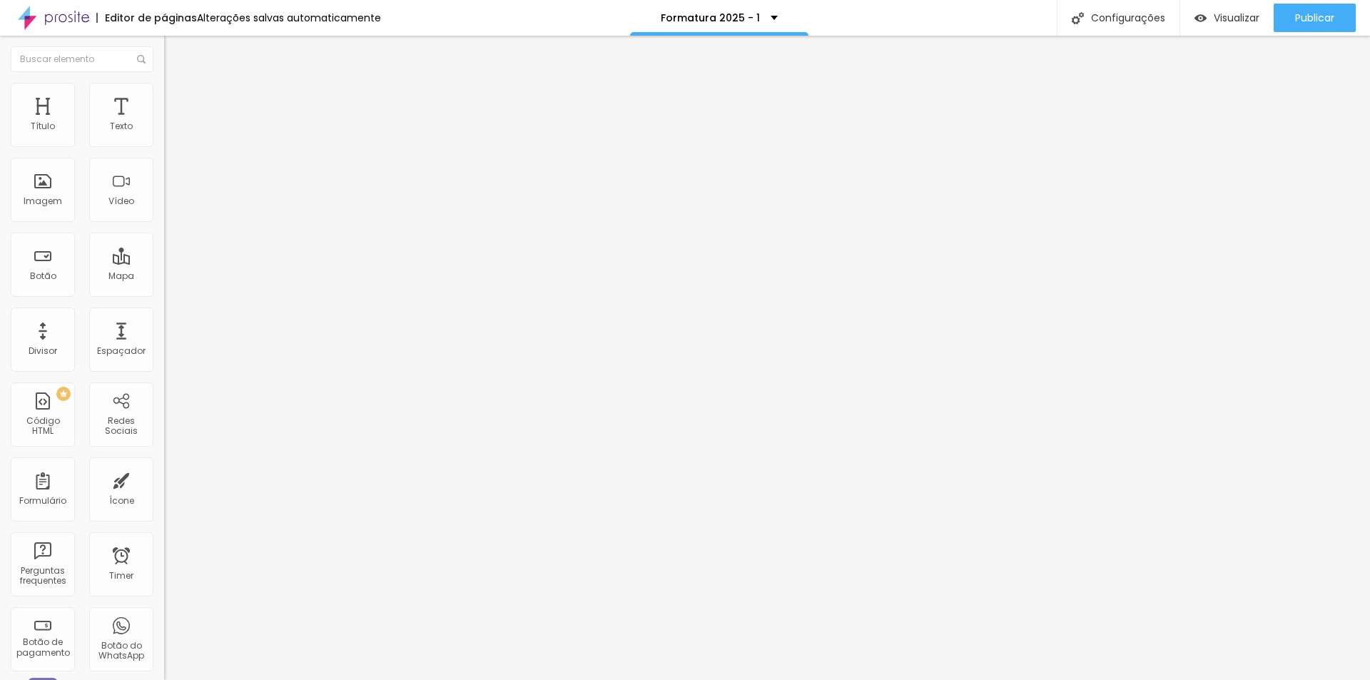
type input "30"
click at [164, 275] on input "24" at bounding box center [190, 282] width 53 height 15
type input "8"
type input "1"
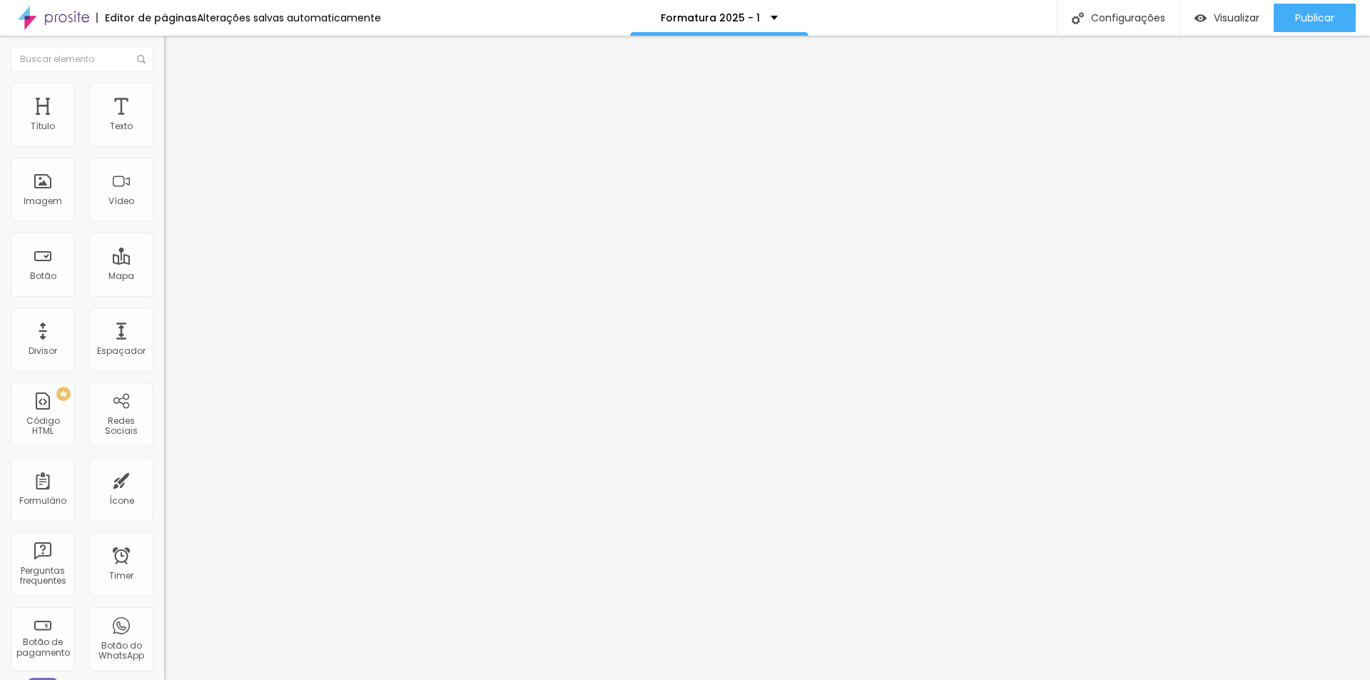
type input "18"
click at [164, 275] on input "24" at bounding box center [190, 282] width 53 height 15
drag, startPoint x: 150, startPoint y: 144, endPoint x: 131, endPoint y: 140, distance: 19.7
click at [164, 275] on input "24" at bounding box center [190, 282] width 53 height 15
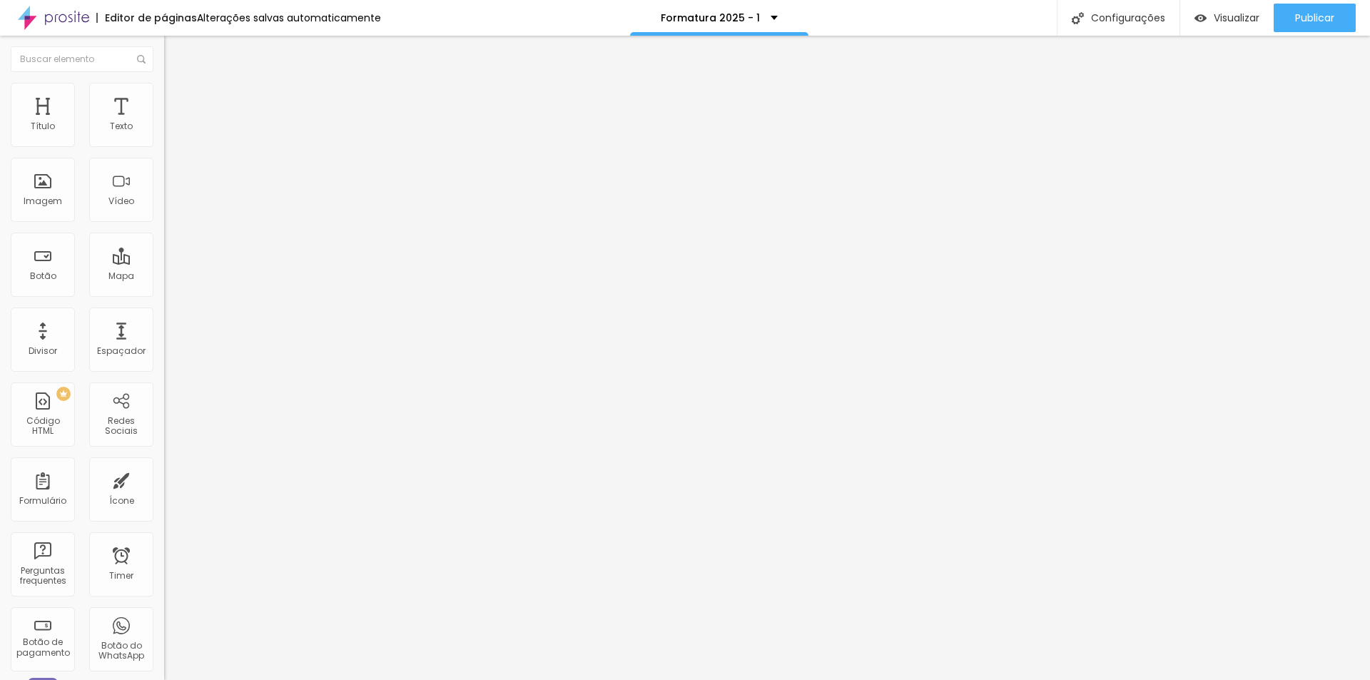
type input "8"
type input "1"
type input "18"
click at [164, 275] on input "24" at bounding box center [190, 282] width 53 height 15
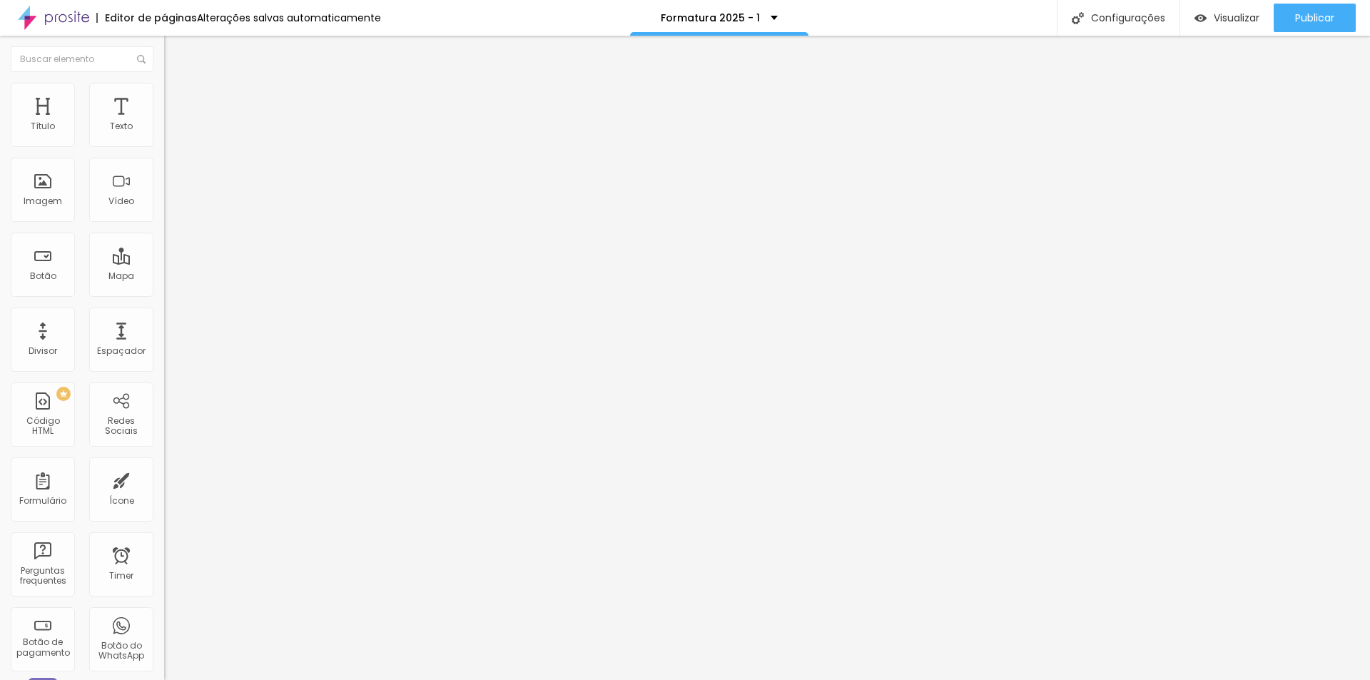
type input "8"
type input "18"
click at [164, 123] on span "Trocar imagem" at bounding box center [203, 117] width 78 height 12
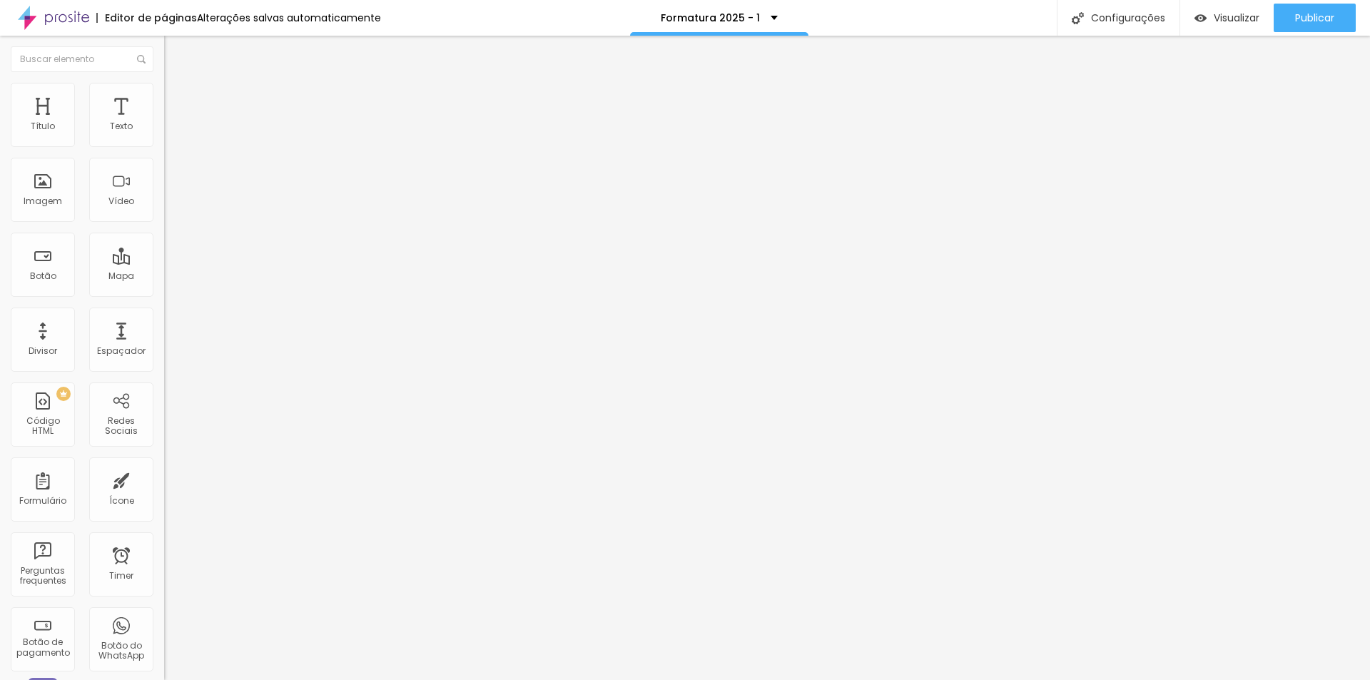
click at [164, 137] on button "button" at bounding box center [174, 129] width 20 height 15
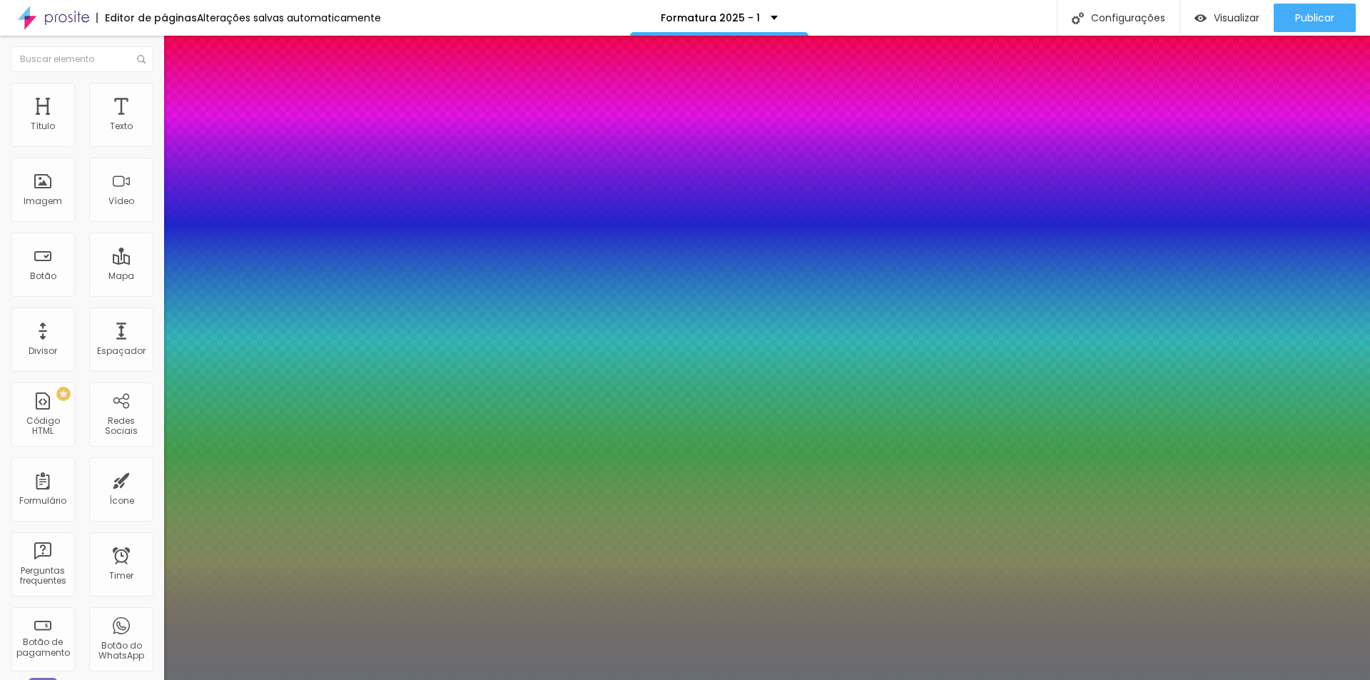
type input "1"
click at [745, 679] on div at bounding box center [685, 680] width 1370 height 0
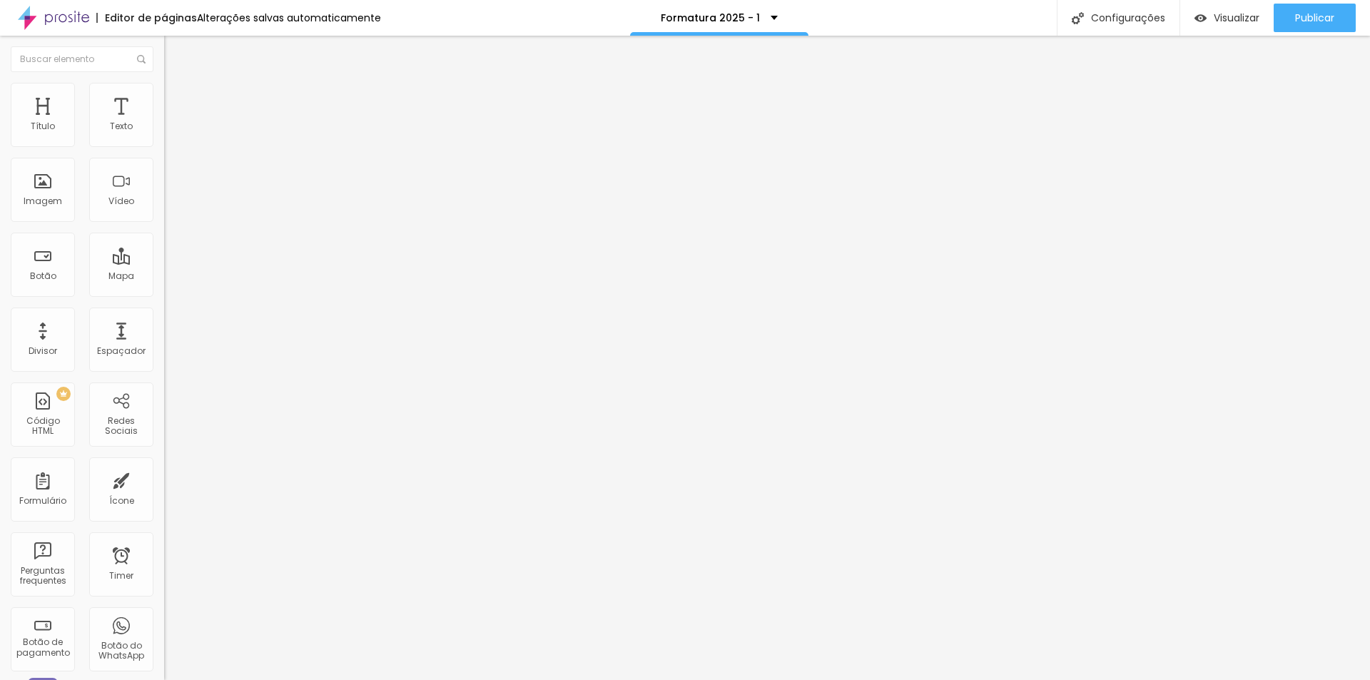
click at [164, 123] on span "Trocar imagem" at bounding box center [203, 117] width 78 height 12
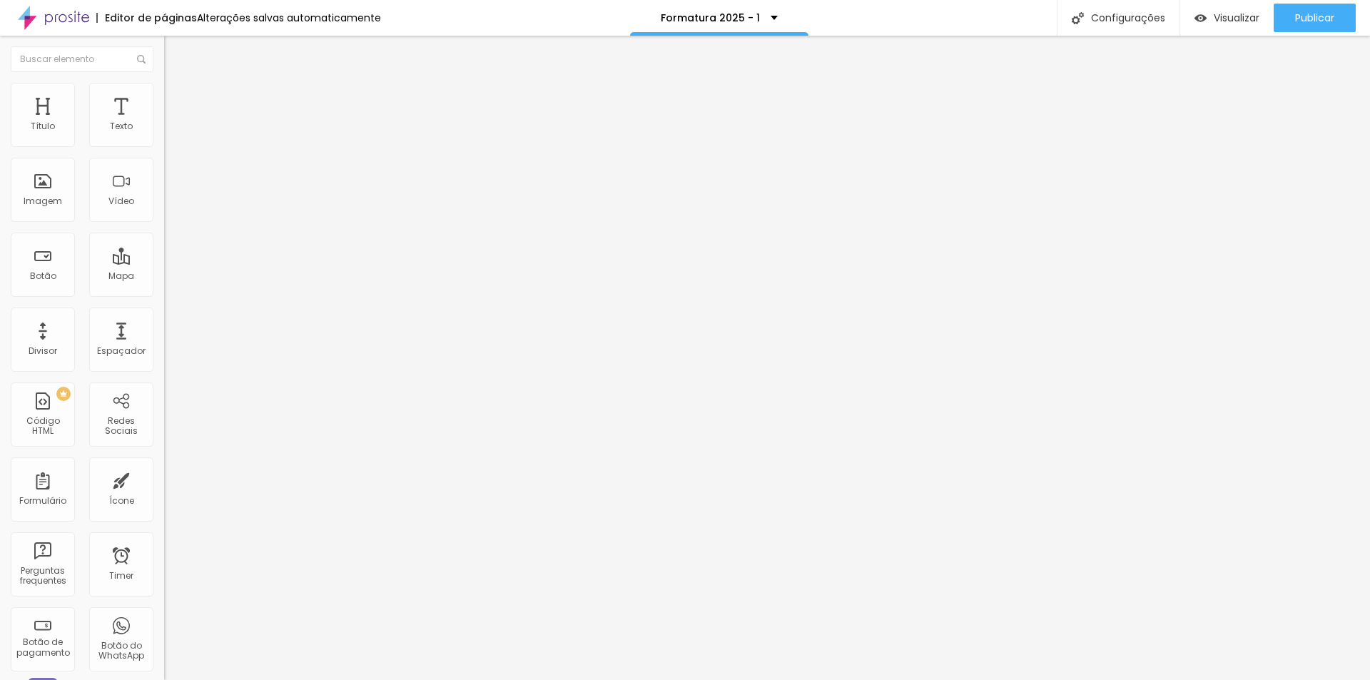
click at [1223, 19] on span "Visualizar" at bounding box center [1236, 17] width 46 height 11
